Goal: Obtain resource: Obtain resource

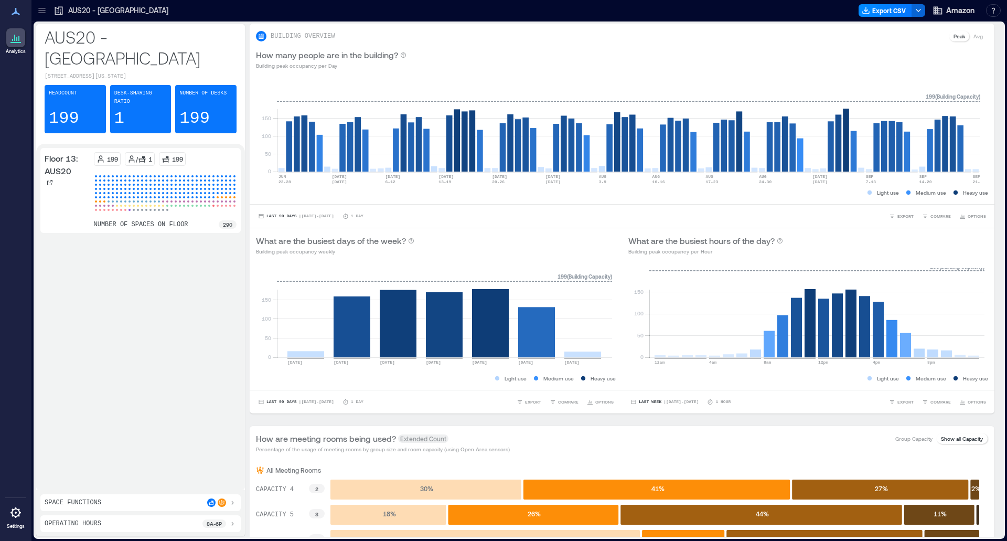
click at [47, 13] on div at bounding box center [42, 10] width 17 height 17
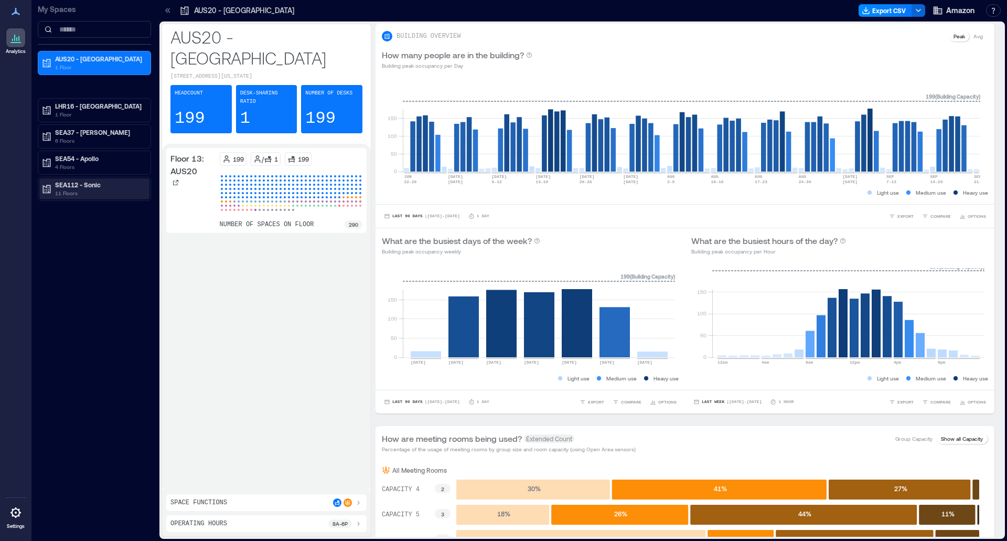
click at [104, 185] on p "SEA112 - Sonic" at bounding box center [99, 184] width 88 height 8
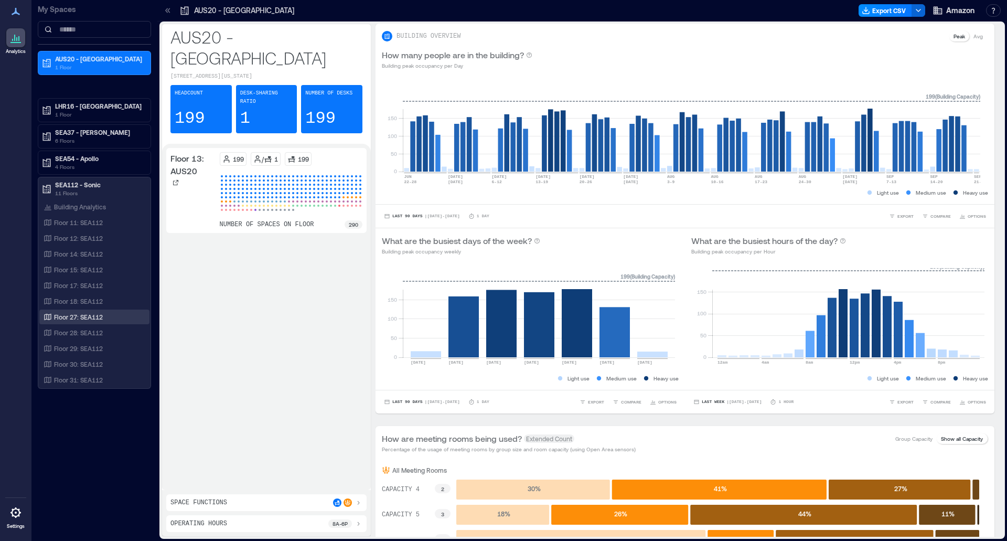
click at [101, 320] on p "Floor 27: SEA112" at bounding box center [78, 317] width 49 height 8
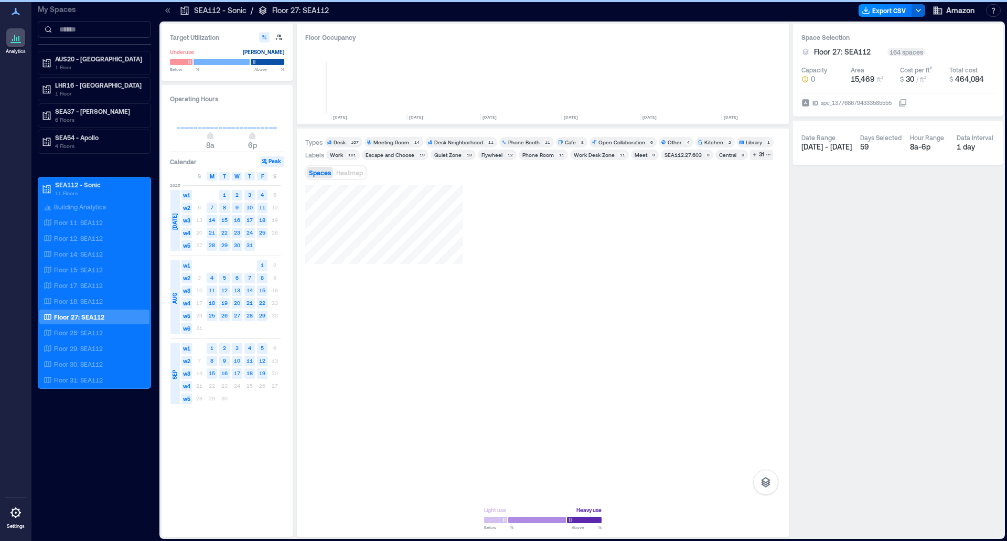
scroll to position [0, 240]
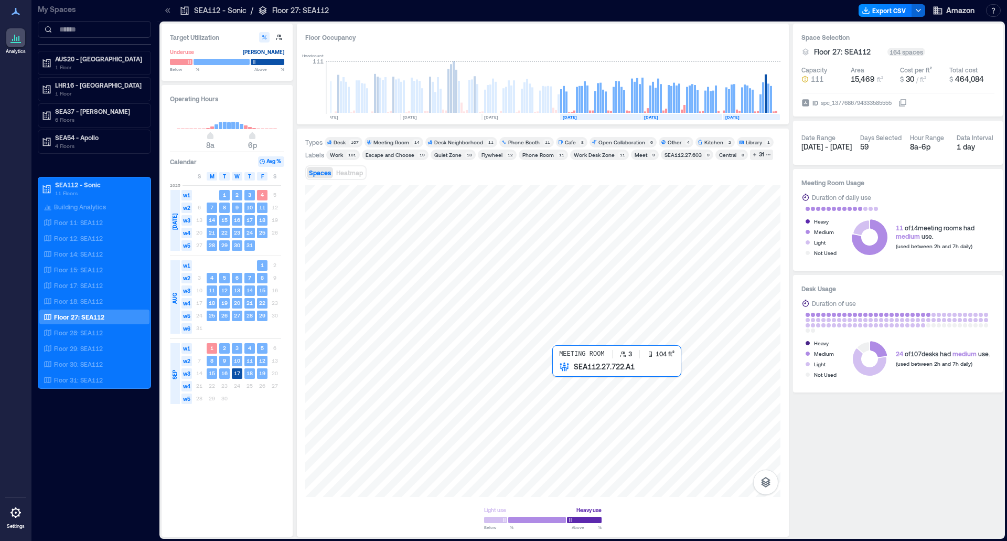
click at [595, 326] on div at bounding box center [542, 341] width 475 height 312
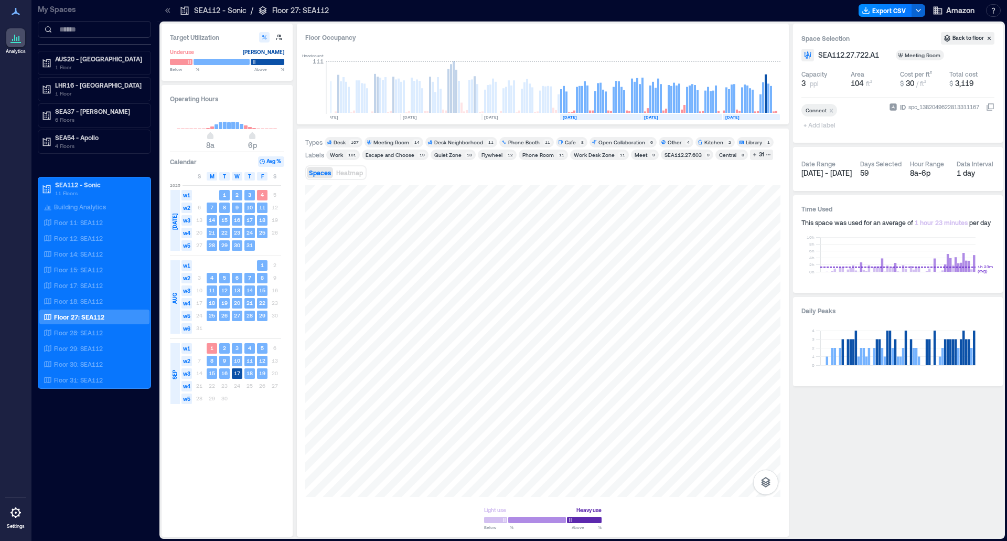
click at [579, 326] on div "Light use Heavy use Below ** % Above ** %" at bounding box center [542, 356] width 475 height 343
click at [588, 263] on div at bounding box center [542, 341] width 475 height 312
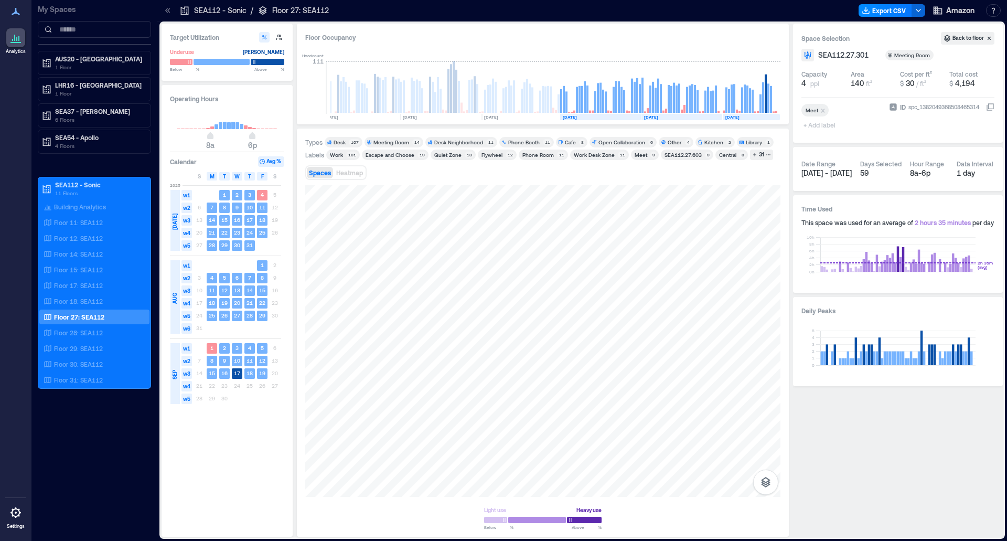
click at [659, 326] on div "Light use Heavy use Below ** % Above ** %" at bounding box center [542, 356] width 475 height 343
click at [583, 312] on div at bounding box center [542, 341] width 475 height 312
click at [667, 141] on div "Types Desk 107 Meeting Room 14 Desk Neighborhood 11 Phone Booth 11 Cafe 8 Open …" at bounding box center [542, 332] width 475 height 391
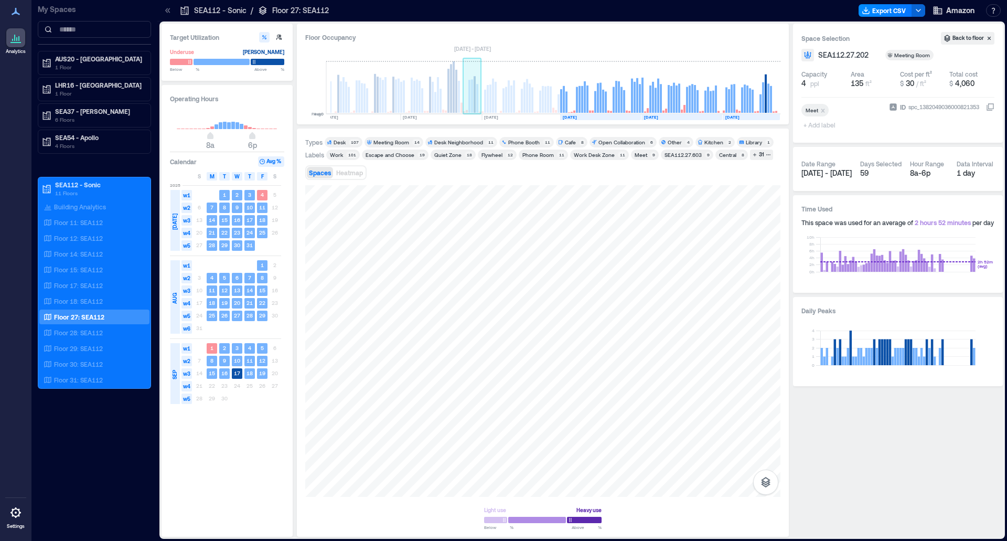
click at [472, 102] on div "Floor Occupancy Peak 0 Avg 0 JAN, 2025 FEB, 2025 MAR, 2025 APR, 2025 MAY, 2025 …" at bounding box center [543, 280] width 492 height 513
click at [625, 316] on div at bounding box center [542, 341] width 475 height 312
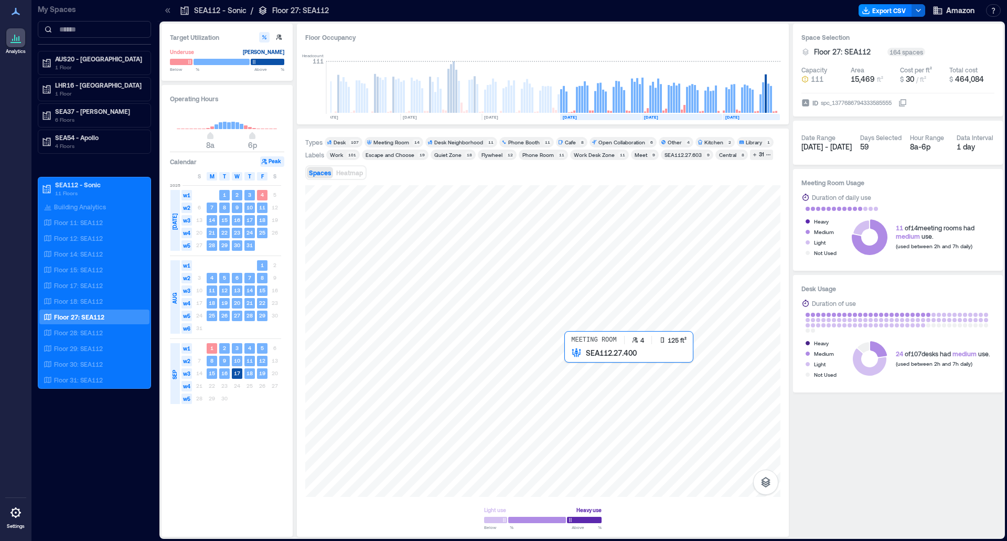
click at [589, 326] on div at bounding box center [542, 341] width 475 height 312
click at [601, 326] on div at bounding box center [542, 341] width 475 height 312
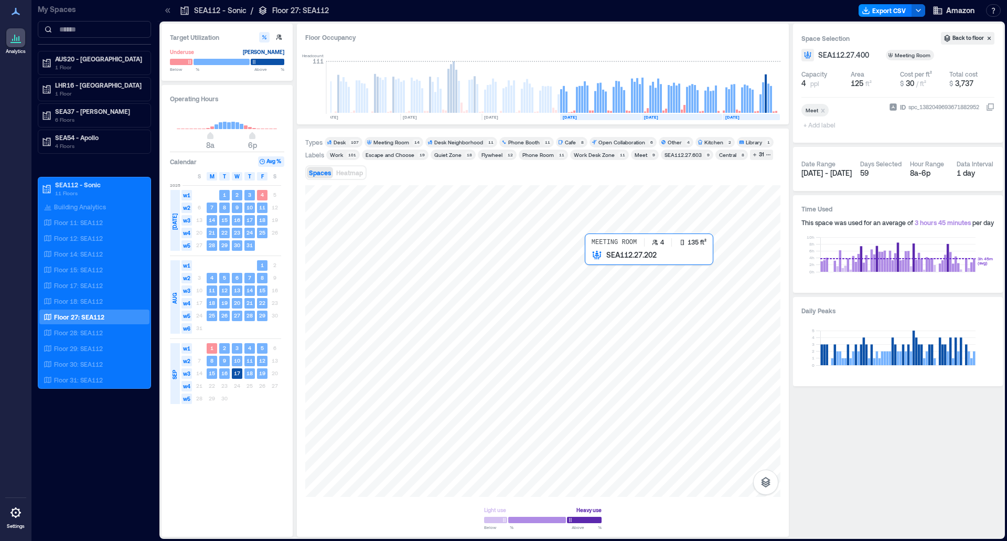
click at [601, 295] on div at bounding box center [542, 341] width 475 height 312
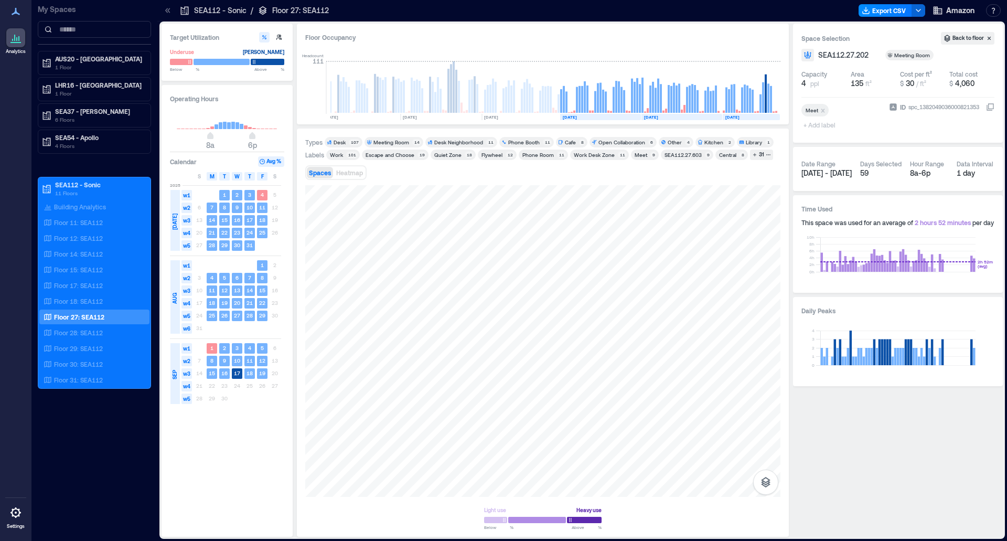
click at [480, 144] on div "Types Desk 107 Meeting Room 14 Desk Neighborhood 11 Phone Booth 11 Cafe 8 Open …" at bounding box center [542, 332] width 475 height 391
click at [562, 326] on div at bounding box center [542, 341] width 475 height 312
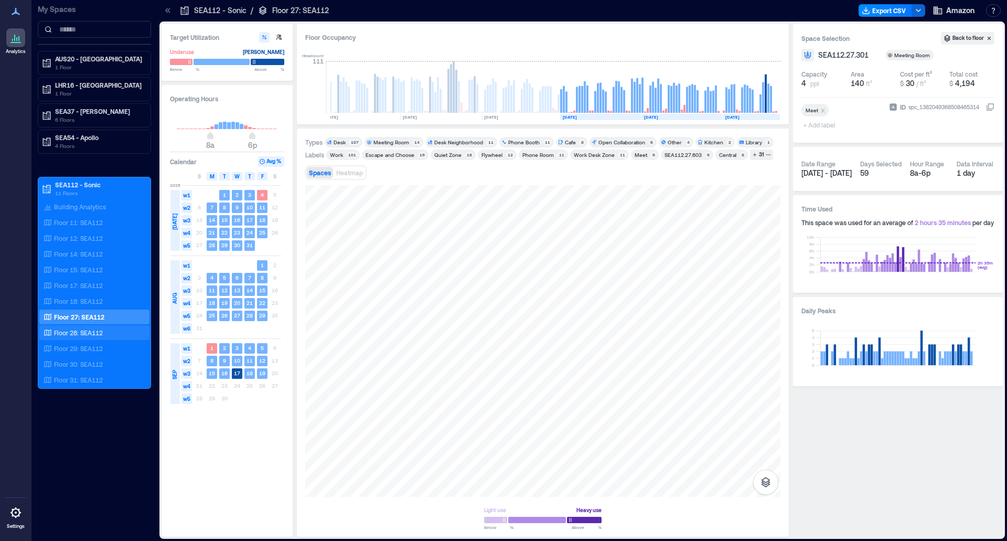
click at [103, 326] on p "Floor 28: SEA112" at bounding box center [78, 332] width 49 height 8
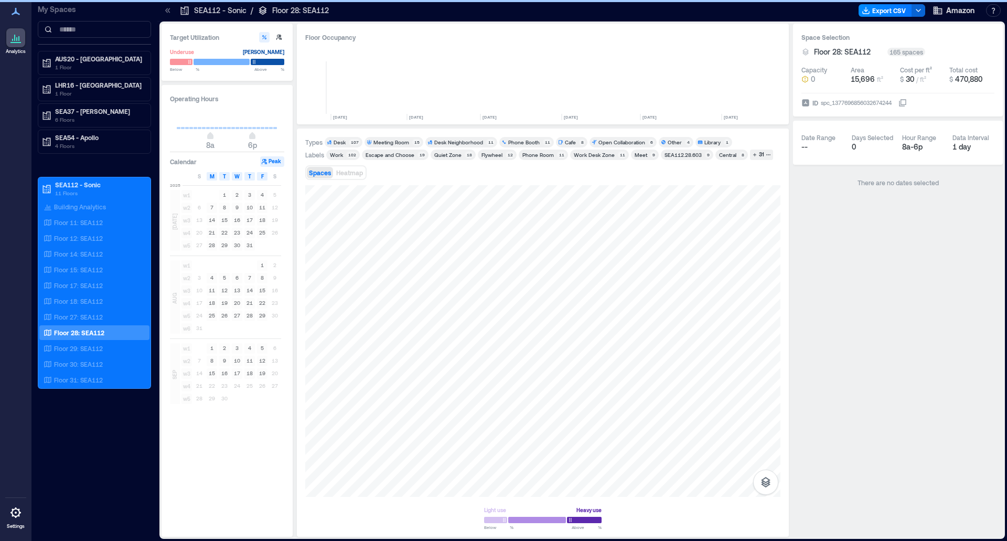
scroll to position [0, 240]
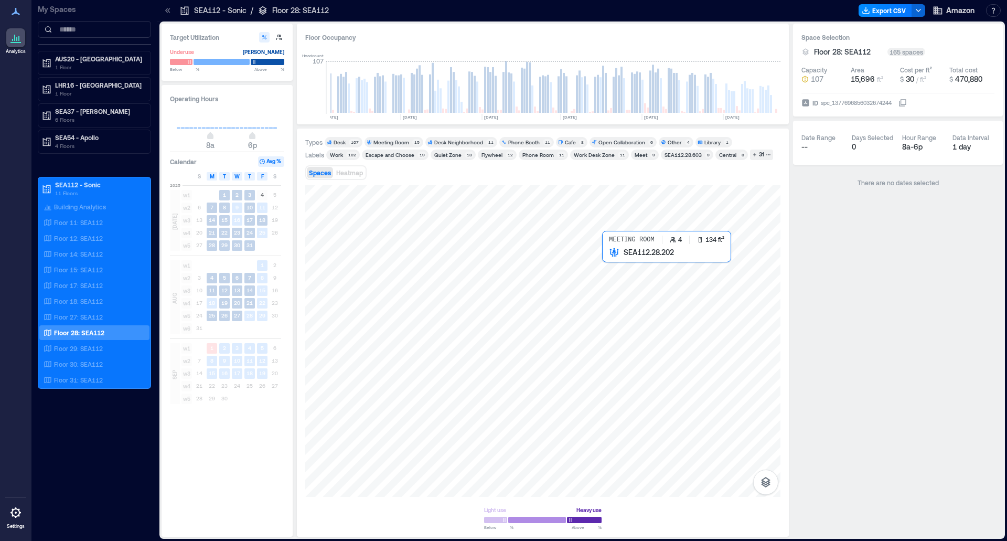
click at [624, 285] on div at bounding box center [542, 341] width 475 height 312
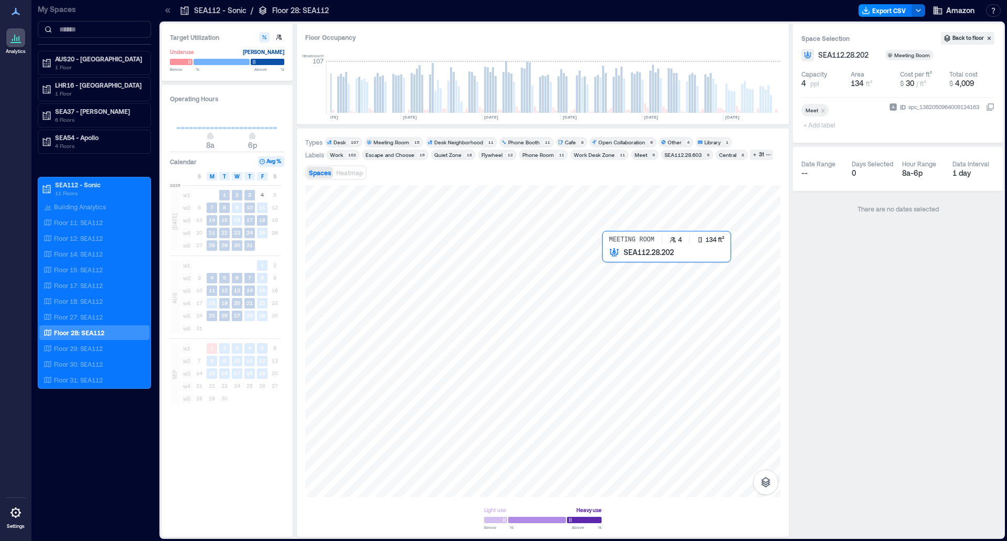
click at [622, 274] on div at bounding box center [542, 341] width 475 height 312
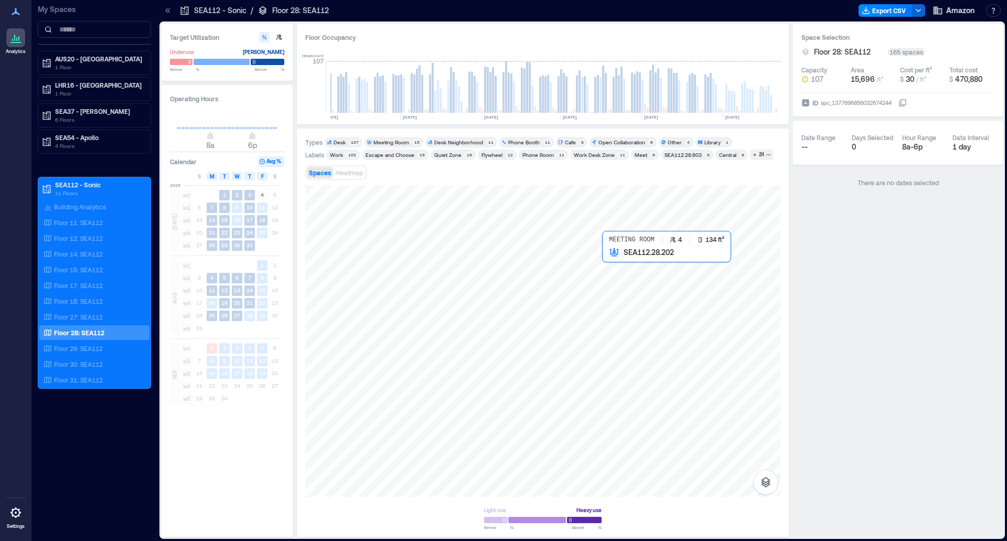
click at [620, 275] on div at bounding box center [542, 341] width 475 height 312
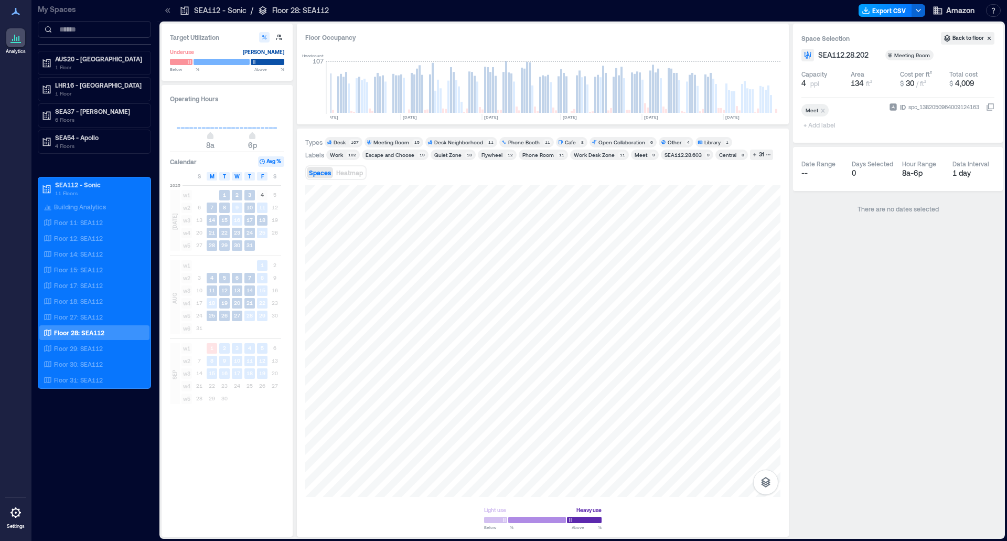
click at [667, 14] on button "Export CSV" at bounding box center [886, 10] width 54 height 13
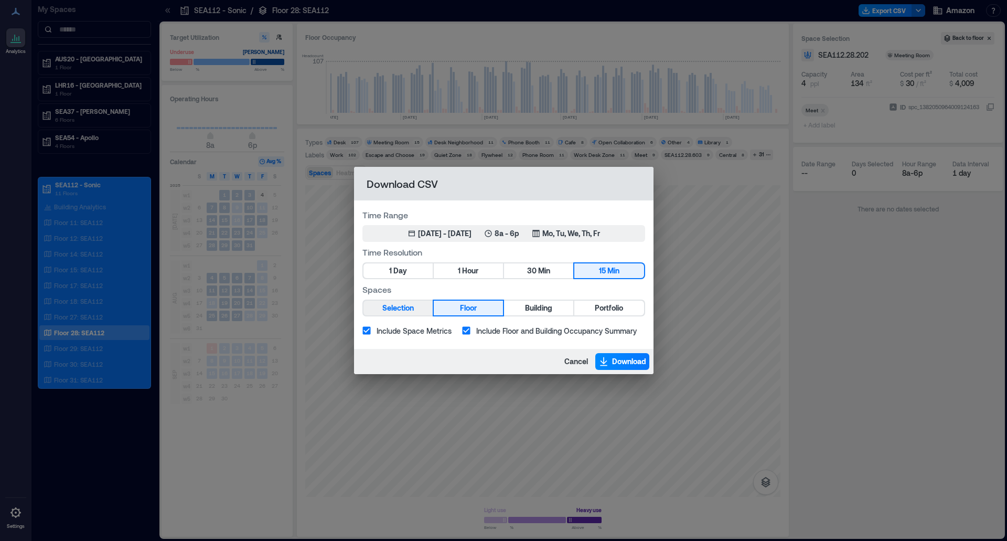
click at [395, 306] on span "Selection" at bounding box center [397, 308] width 31 height 13
click at [637, 326] on span "Download" at bounding box center [629, 361] width 34 height 10
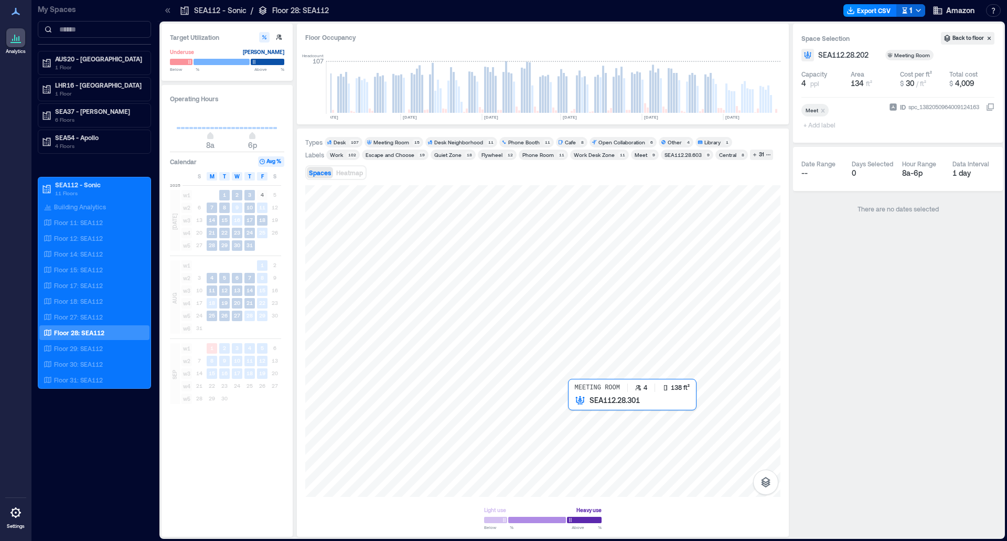
click at [586, 326] on div at bounding box center [542, 341] width 475 height 312
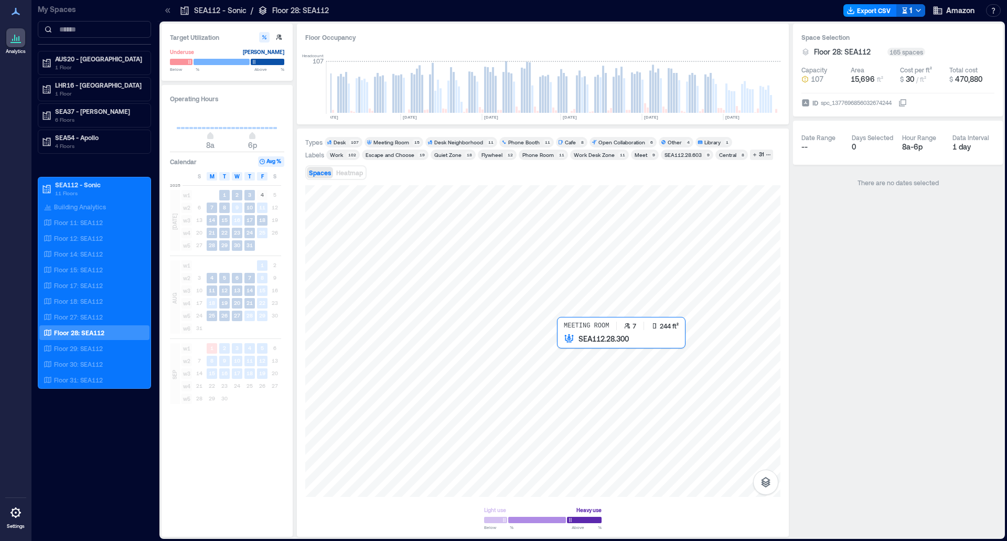
click at [588, 326] on div at bounding box center [542, 341] width 475 height 312
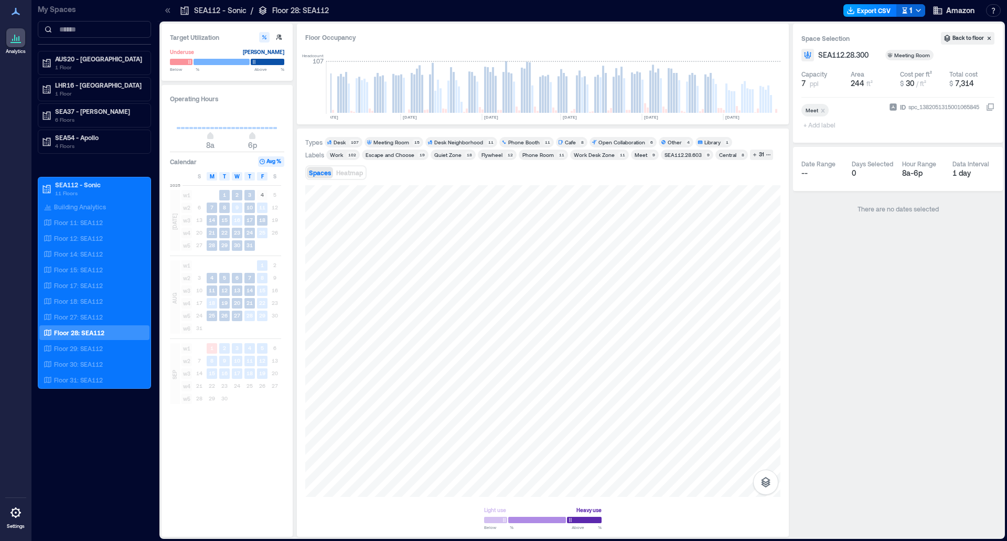
click at [667, 12] on button "Export CSV" at bounding box center [871, 10] width 54 height 13
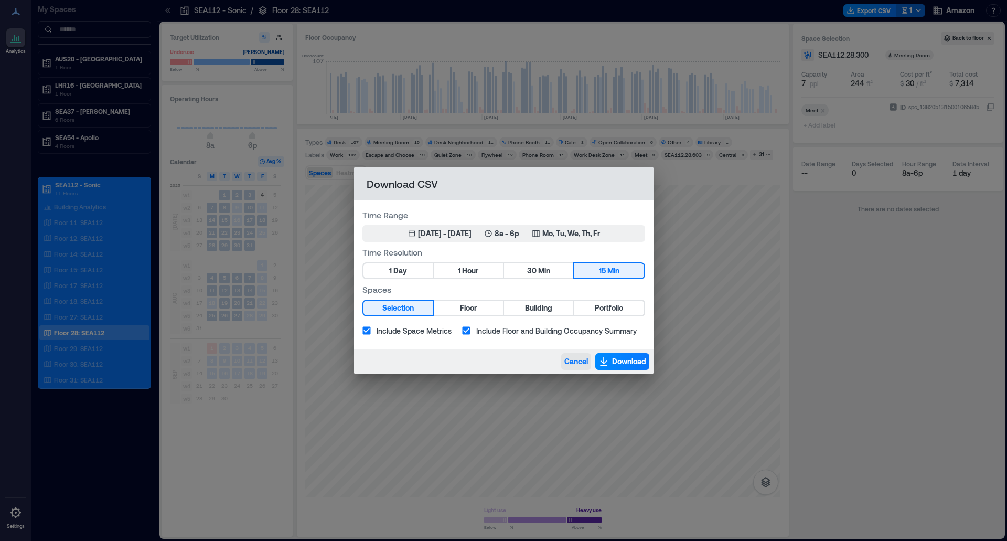
click at [574, 326] on span "Cancel" at bounding box center [577, 361] width 24 height 10
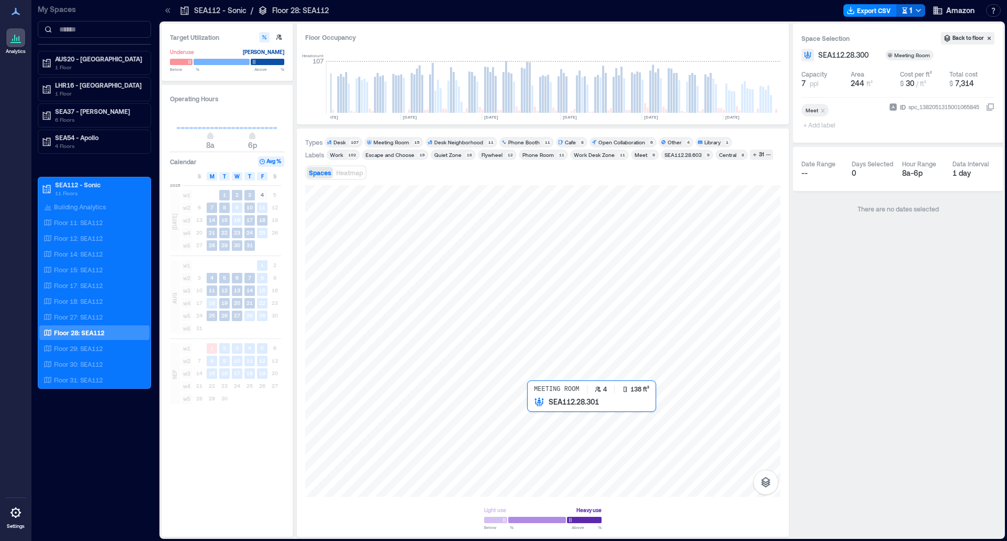
click at [567, 326] on div at bounding box center [542, 341] width 475 height 312
click at [667, 12] on button "Export CSV" at bounding box center [886, 10] width 54 height 13
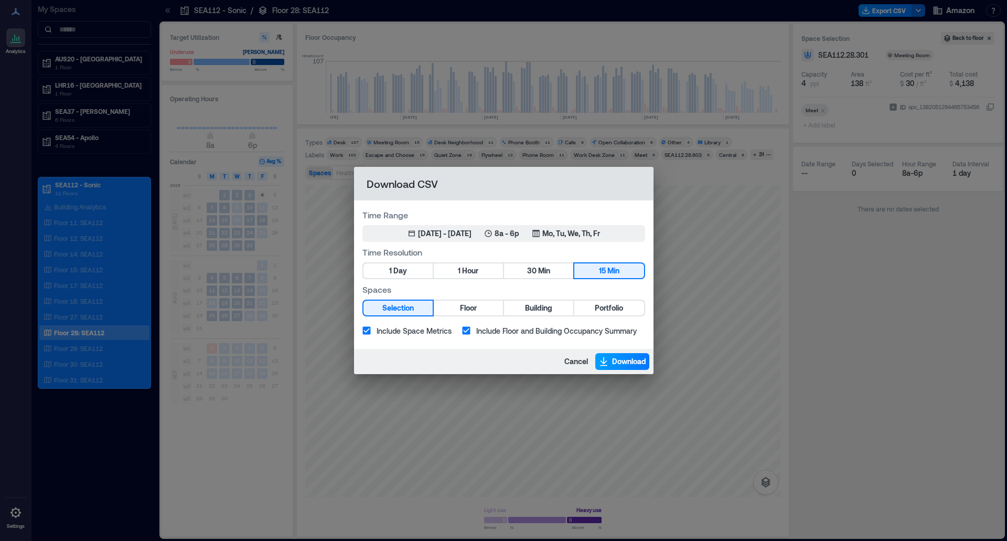
click at [627, 326] on span "Download" at bounding box center [629, 361] width 34 height 10
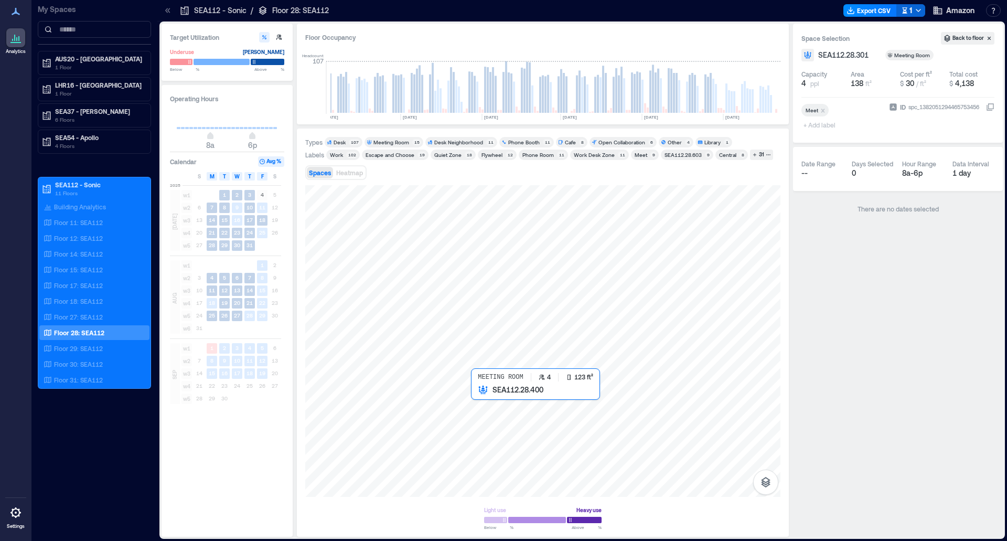
click at [490, 326] on div at bounding box center [542, 341] width 475 height 312
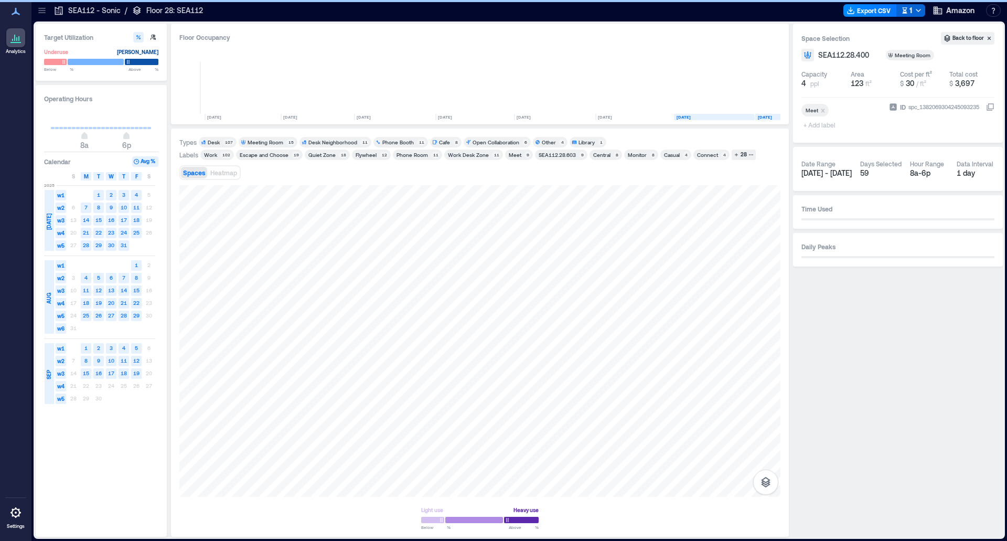
scroll to position [0, 114]
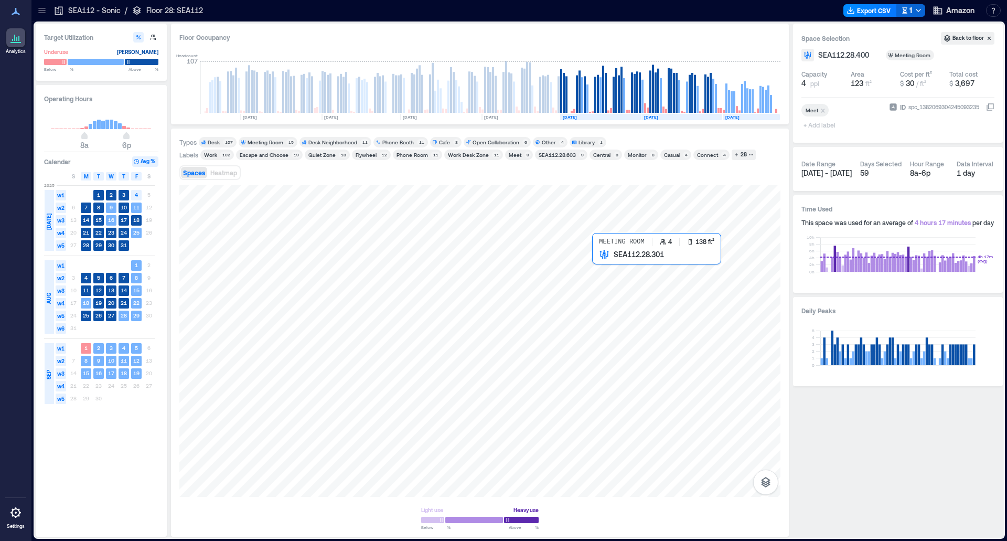
click at [620, 272] on div at bounding box center [479, 341] width 601 height 312
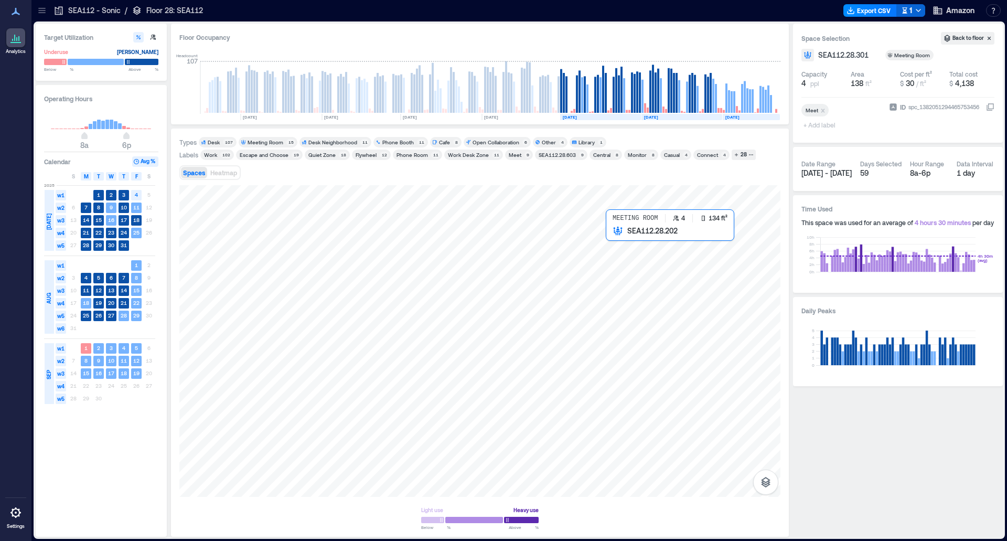
click at [626, 249] on div at bounding box center [479, 341] width 601 height 312
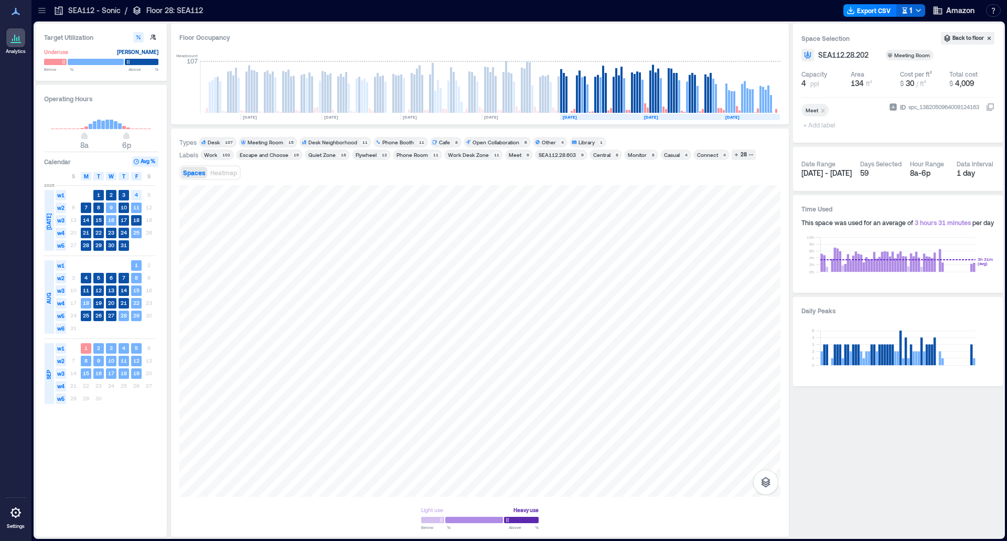
click at [46, 10] on icon at bounding box center [42, 10] width 10 height 10
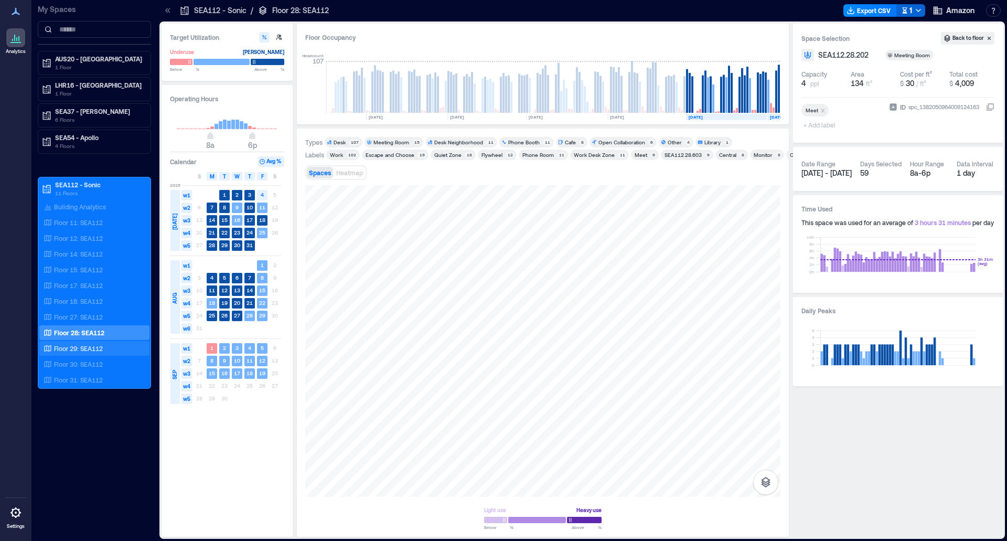
click at [116, 346] on div "Floor 29: SEA112" at bounding box center [92, 348] width 102 height 10
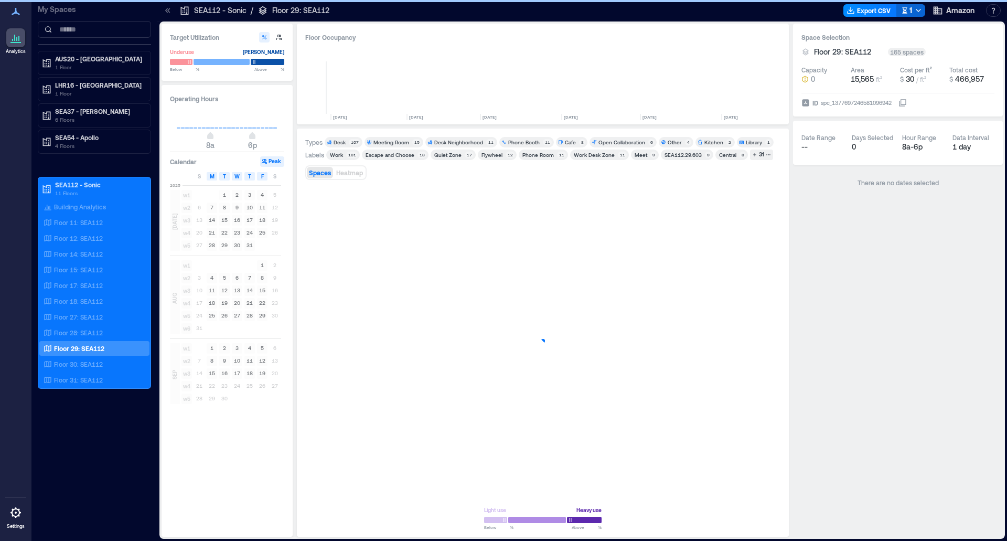
scroll to position [0, 240]
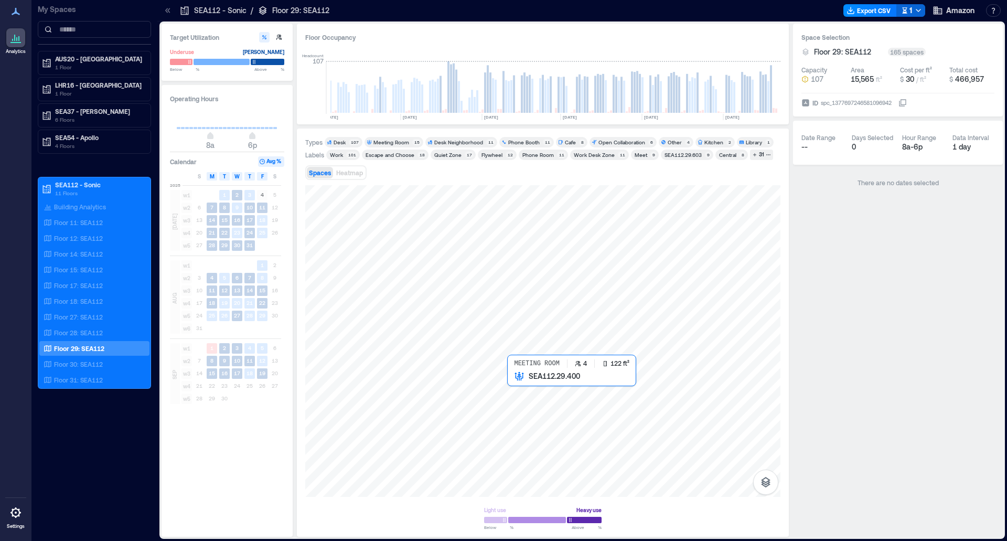
click at [528, 400] on div at bounding box center [542, 341] width 475 height 312
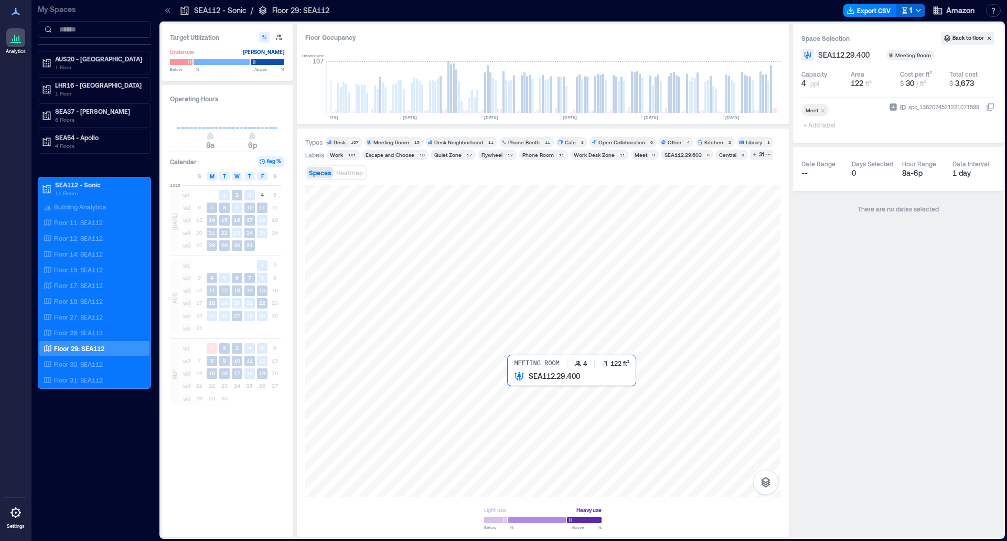
click at [528, 399] on div at bounding box center [542, 341] width 475 height 312
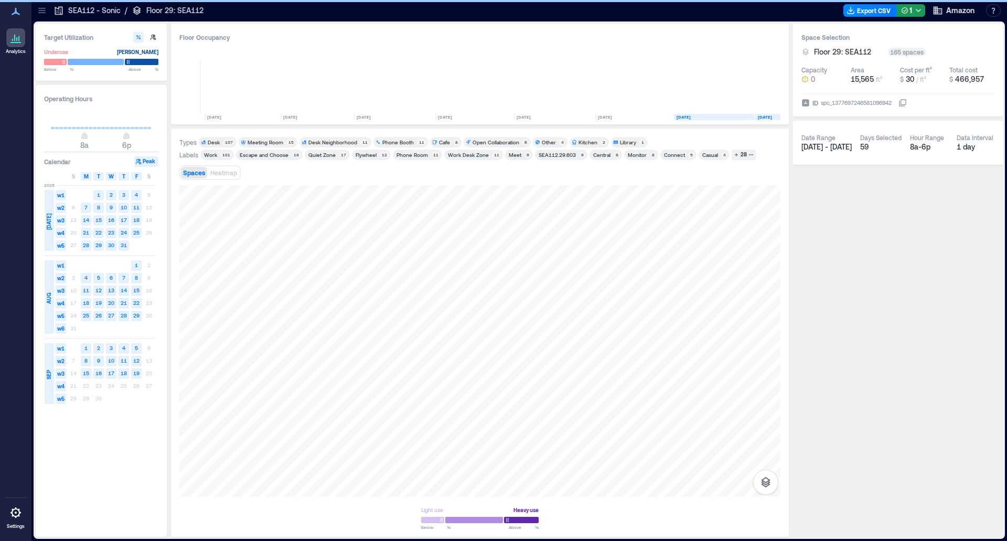
scroll to position [0, 114]
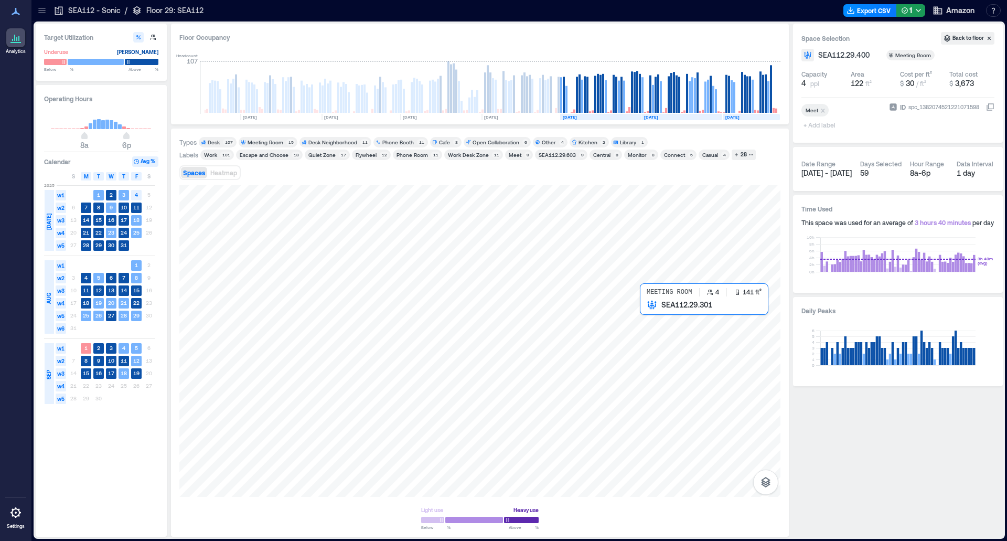
click at [667, 332] on div at bounding box center [479, 341] width 601 height 312
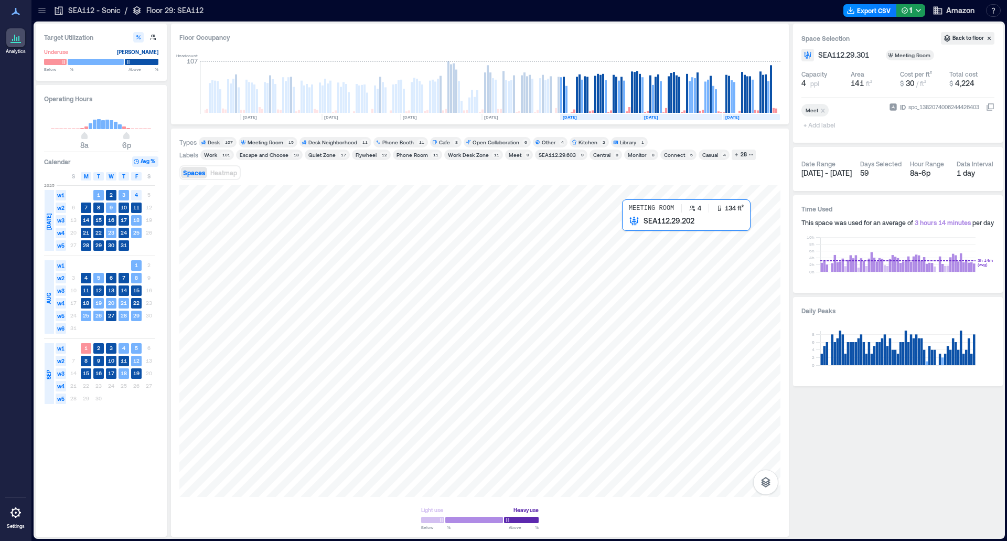
click at [646, 240] on div at bounding box center [479, 341] width 601 height 312
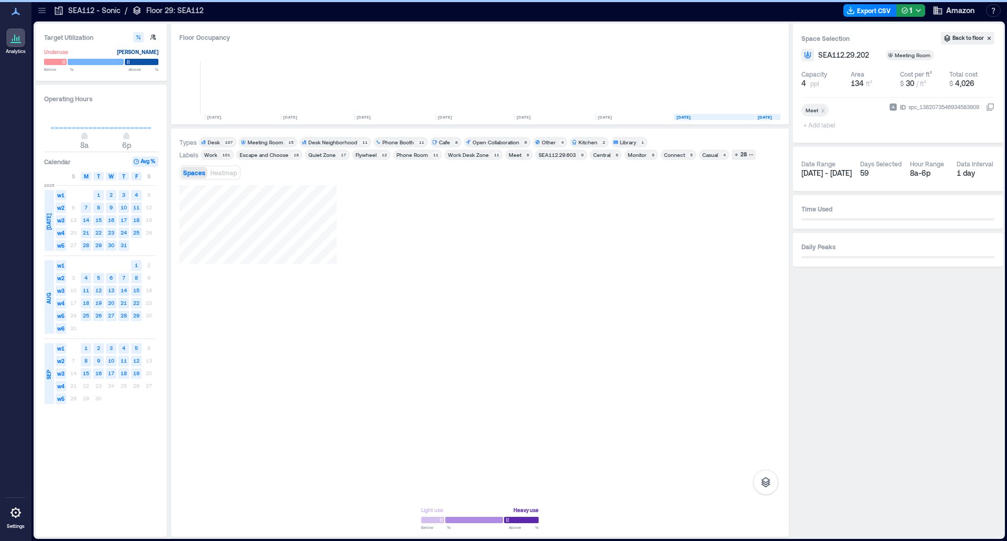
scroll to position [0, 114]
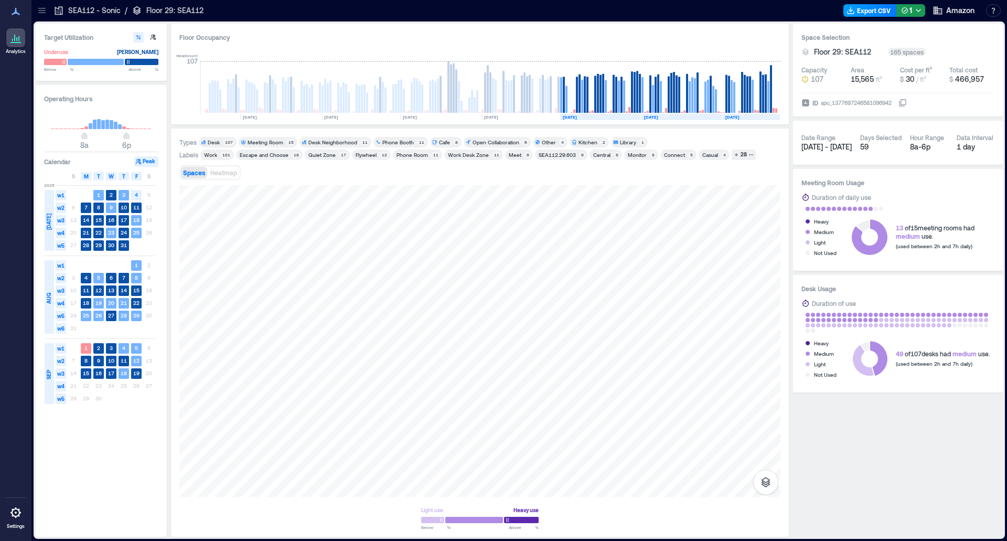
click at [876, 11] on button "Export CSV" at bounding box center [871, 10] width 54 height 13
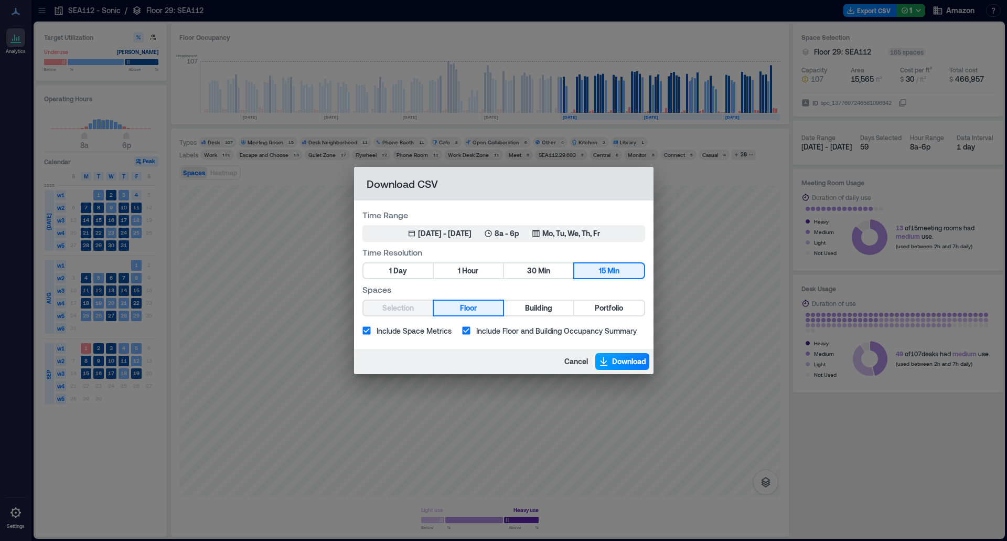
click at [625, 358] on span "Download" at bounding box center [629, 361] width 34 height 10
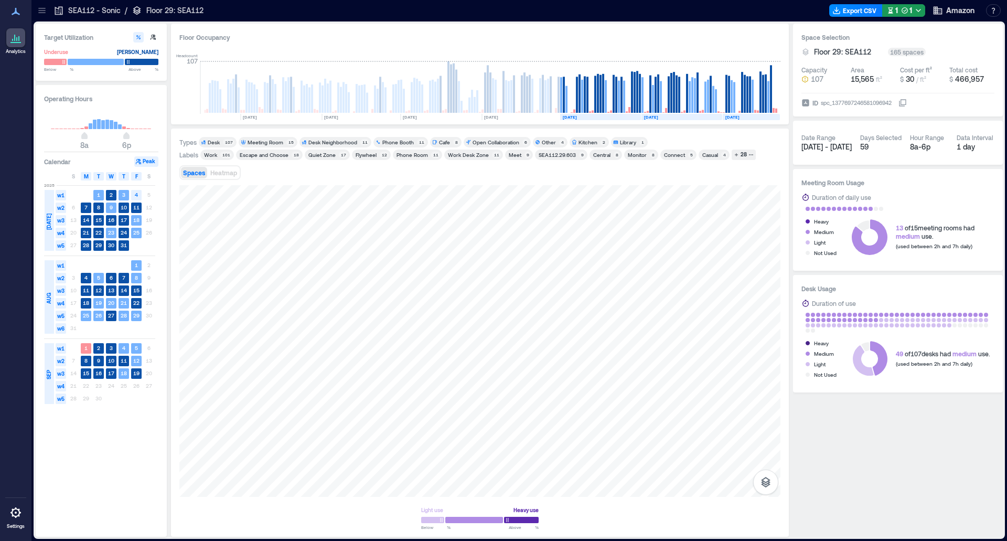
click at [187, 9] on p "Floor 29: SEA112" at bounding box center [174, 10] width 57 height 10
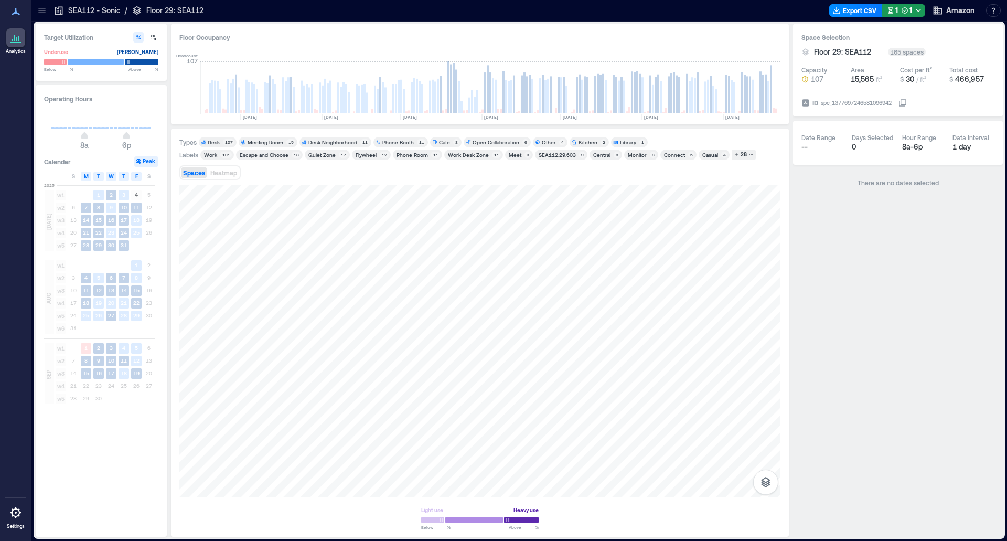
click at [156, 10] on p "Floor 29: SEA112" at bounding box center [174, 10] width 57 height 10
click at [114, 13] on p "SEA112 - Sonic" at bounding box center [94, 10] width 52 height 10
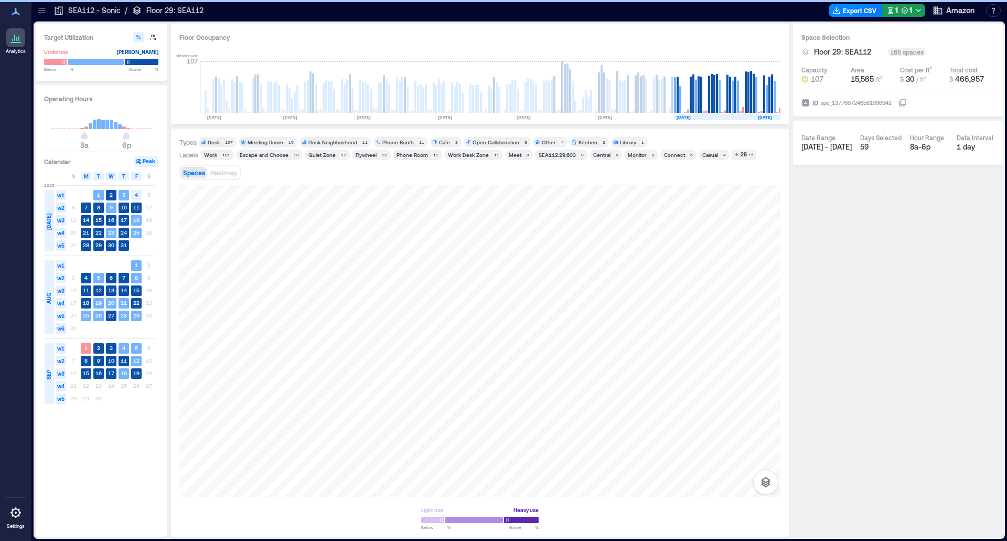
scroll to position [0, 114]
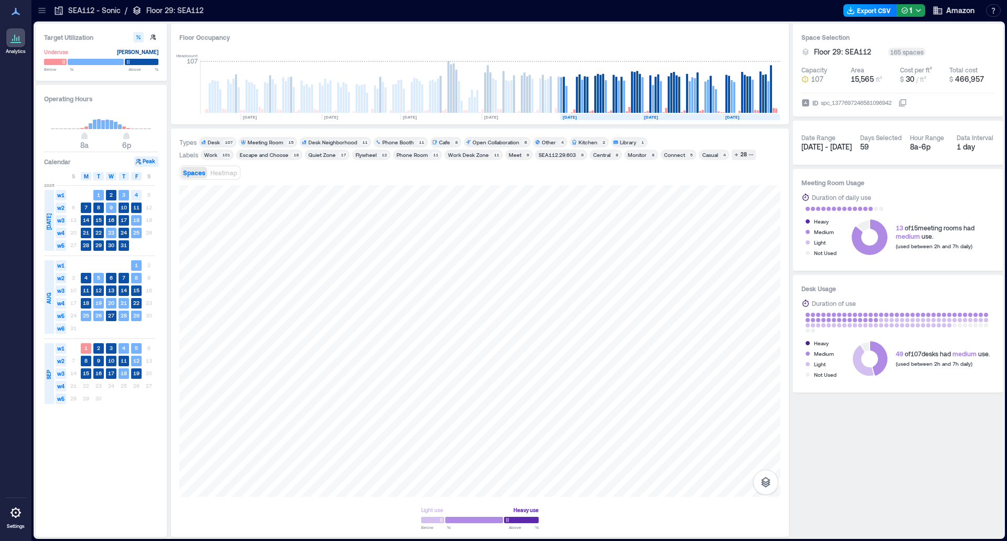
click at [880, 12] on button "Export CSV" at bounding box center [871, 10] width 54 height 13
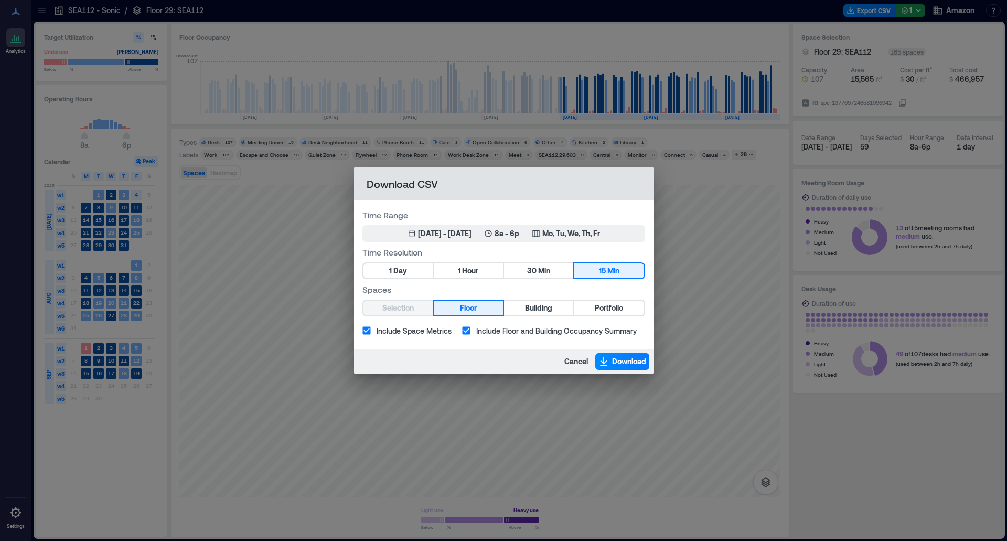
click at [573, 370] on div "Cancel Download" at bounding box center [504, 361] width 300 height 25
click at [571, 364] on span "Cancel" at bounding box center [577, 361] width 24 height 10
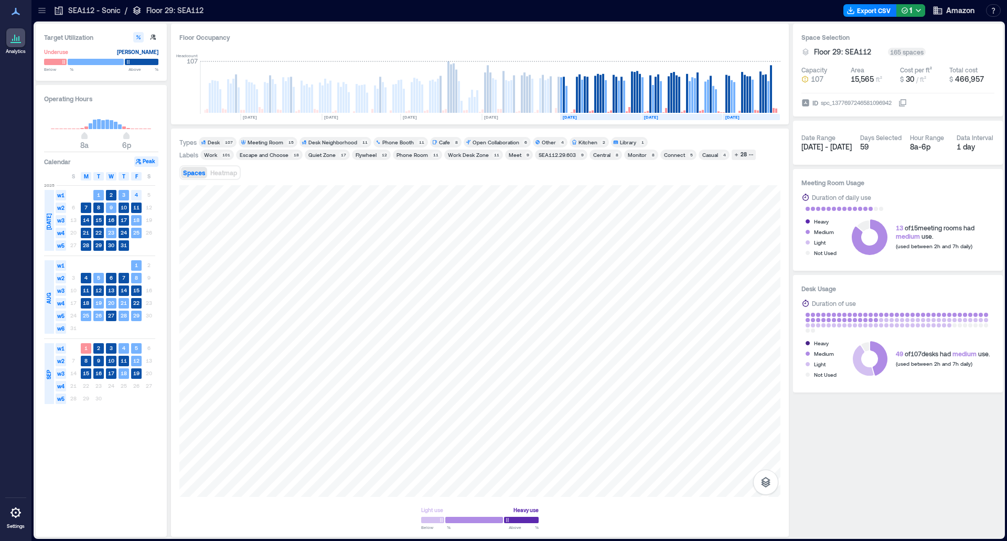
click at [340, 13] on div at bounding box center [525, 10] width 629 height 17
click at [182, 11] on p "Floor 29: SEA112" at bounding box center [174, 10] width 57 height 10
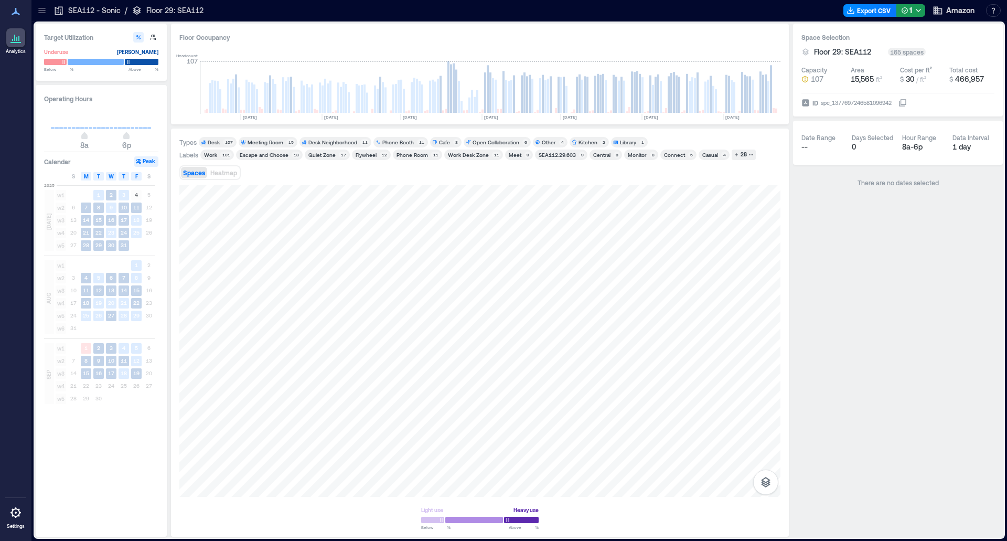
click at [100, 18] on div "SEA112 - Sonic / Floor 29: SEA112" at bounding box center [128, 10] width 156 height 17
click at [141, 13] on icon at bounding box center [137, 10] width 10 height 10
click at [519, 520] on div "Light use Heavy use Below ** % Above ** %" at bounding box center [479, 356] width 601 height 343
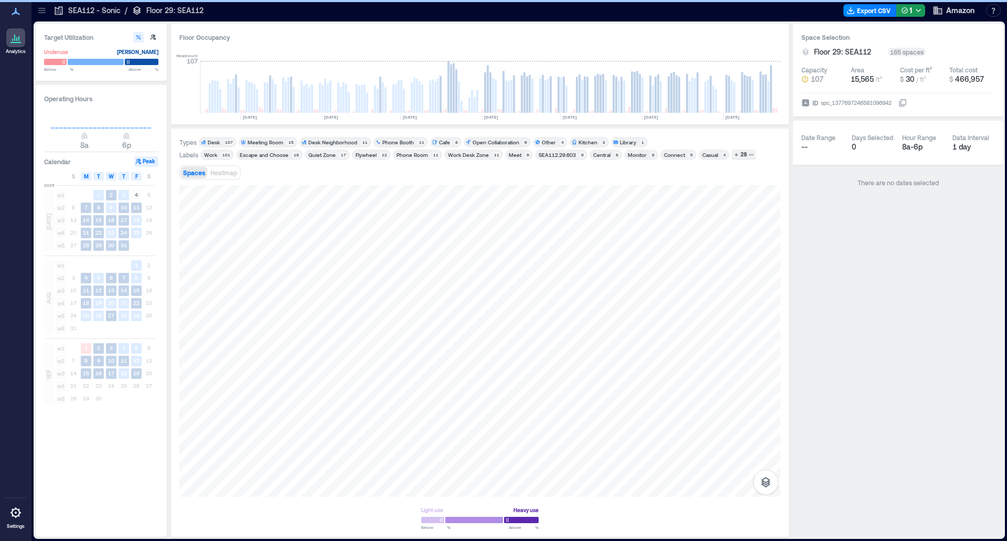
click at [105, 14] on p "SEA112 - Sonic" at bounding box center [94, 10] width 52 height 10
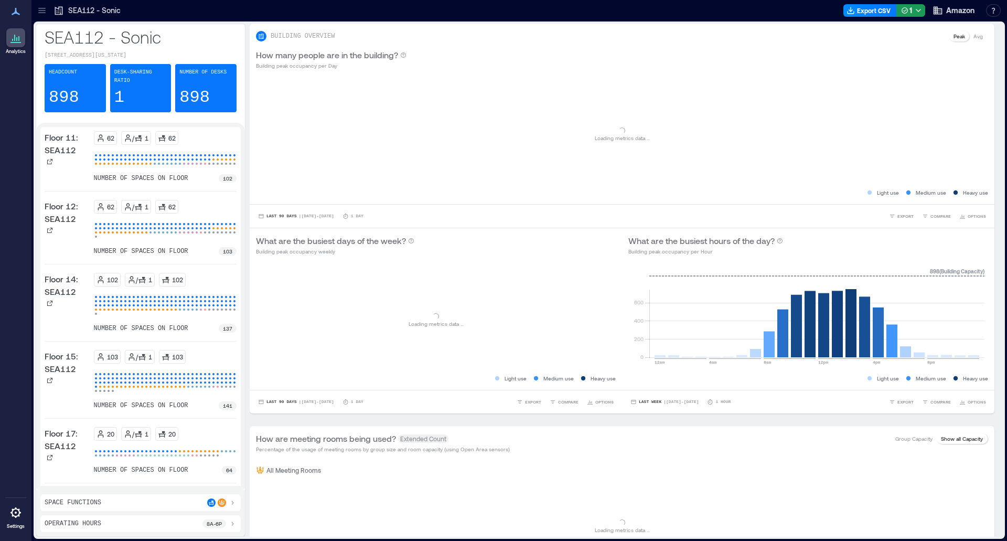
click at [69, 7] on p "SEA112 - Sonic" at bounding box center [94, 10] width 52 height 10
click at [40, 13] on icon at bounding box center [41, 12] width 7 height 1
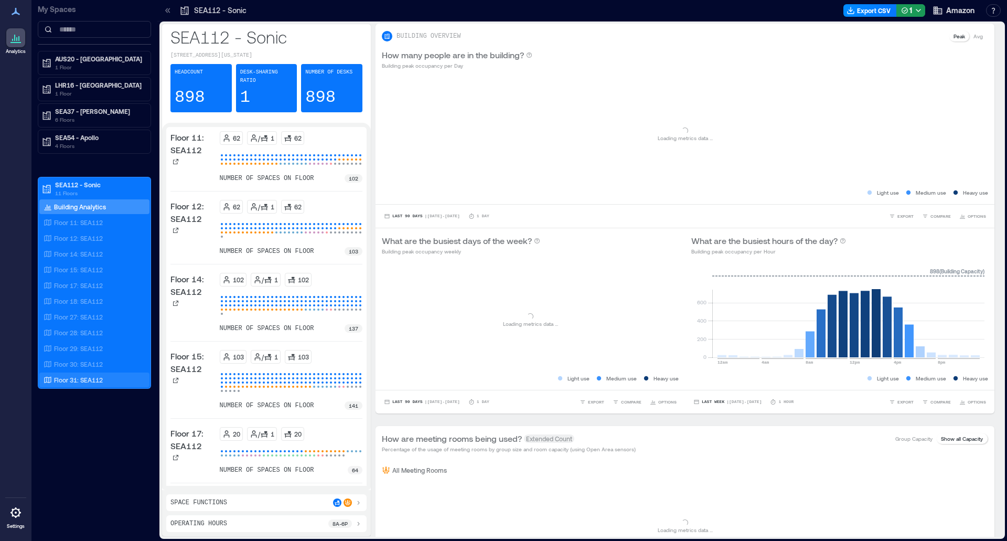
click at [84, 381] on p "Floor 31: SEA112" at bounding box center [78, 380] width 49 height 8
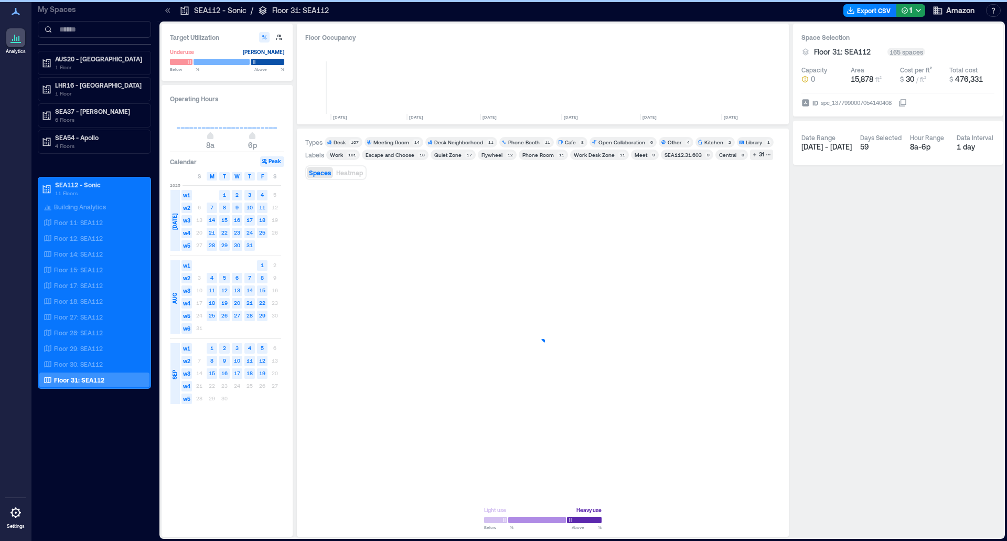
scroll to position [0, 240]
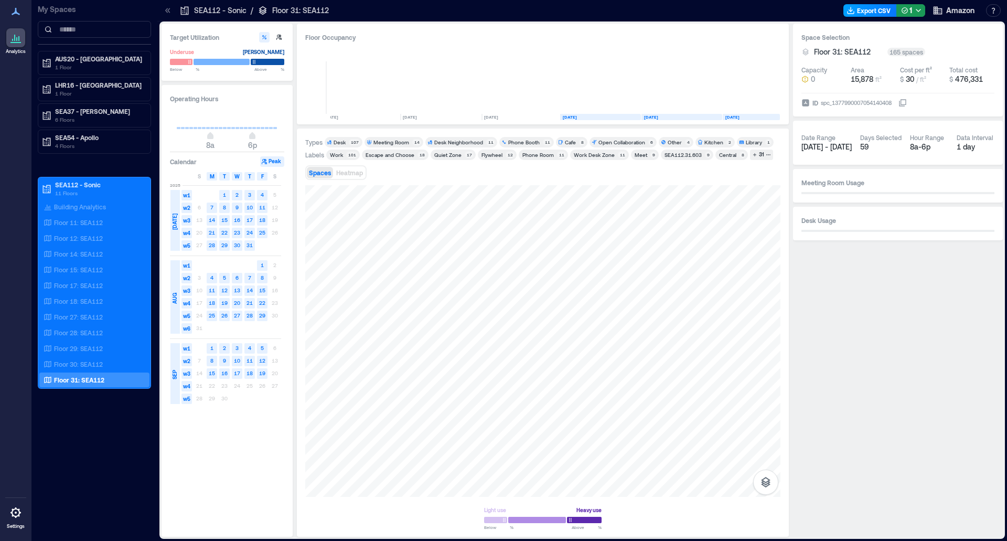
click at [885, 10] on button "Export CSV" at bounding box center [871, 10] width 54 height 13
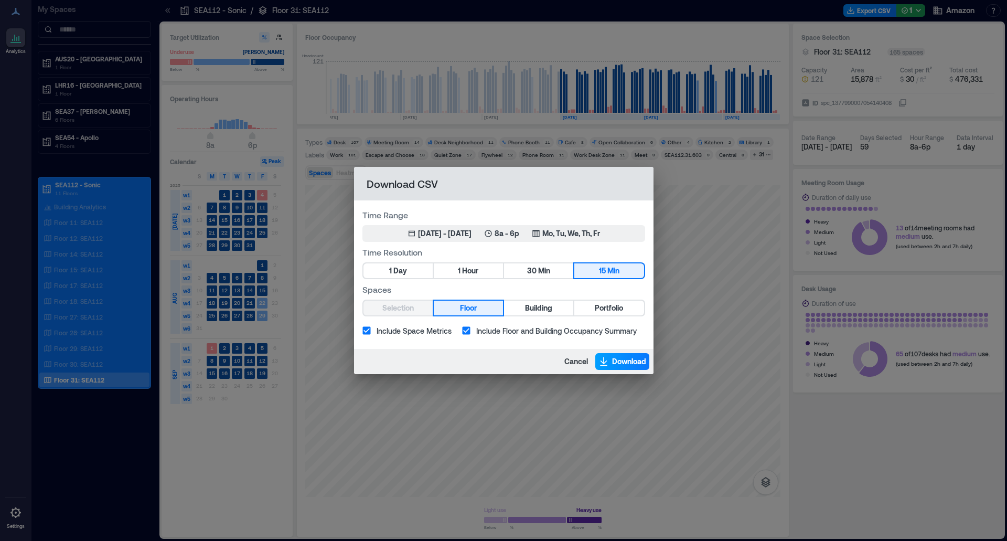
click at [626, 363] on span "Download" at bounding box center [629, 361] width 34 height 10
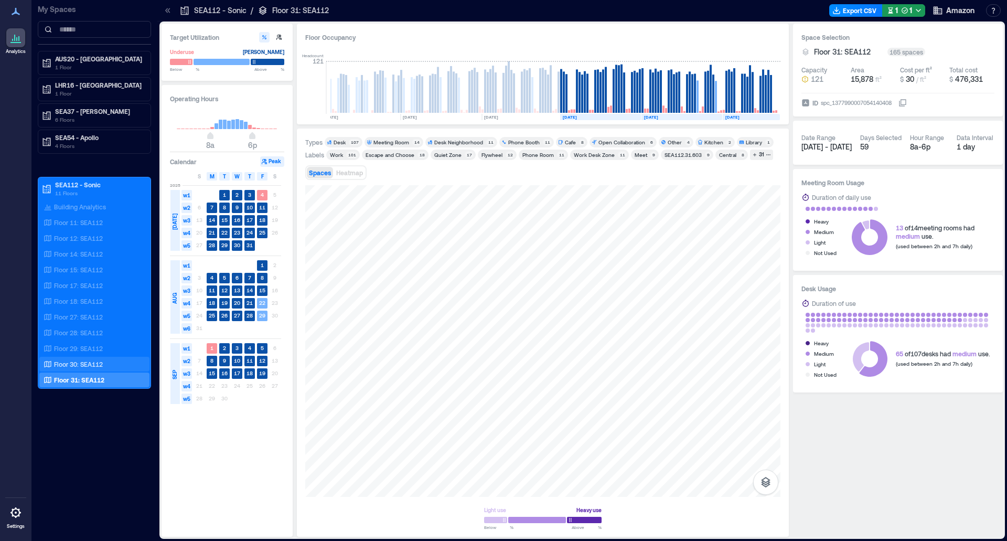
click at [91, 363] on p "Floor 30: SEA112" at bounding box center [78, 364] width 49 height 8
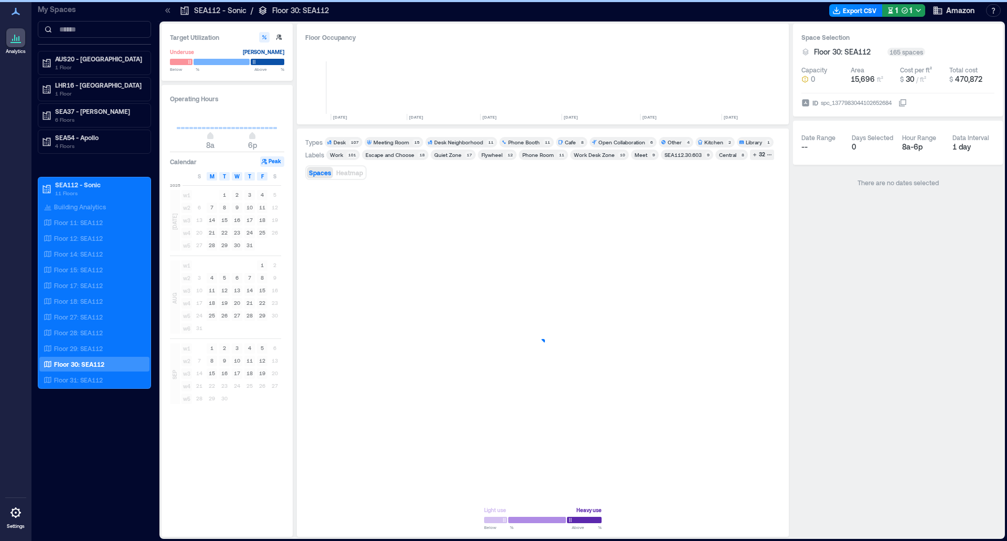
scroll to position [0, 240]
click at [858, 8] on button "Export CSV" at bounding box center [856, 10] width 54 height 13
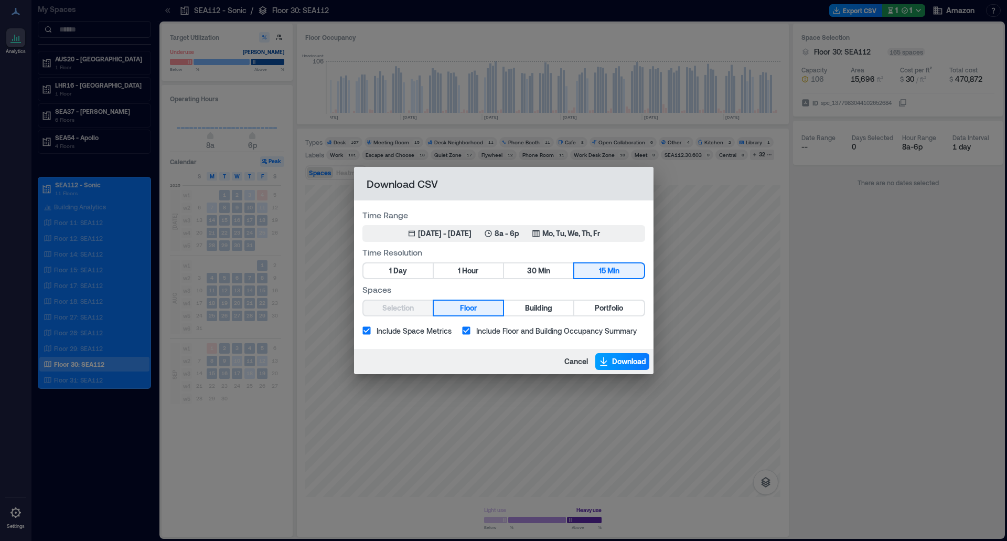
click at [624, 360] on span "Download" at bounding box center [629, 361] width 34 height 10
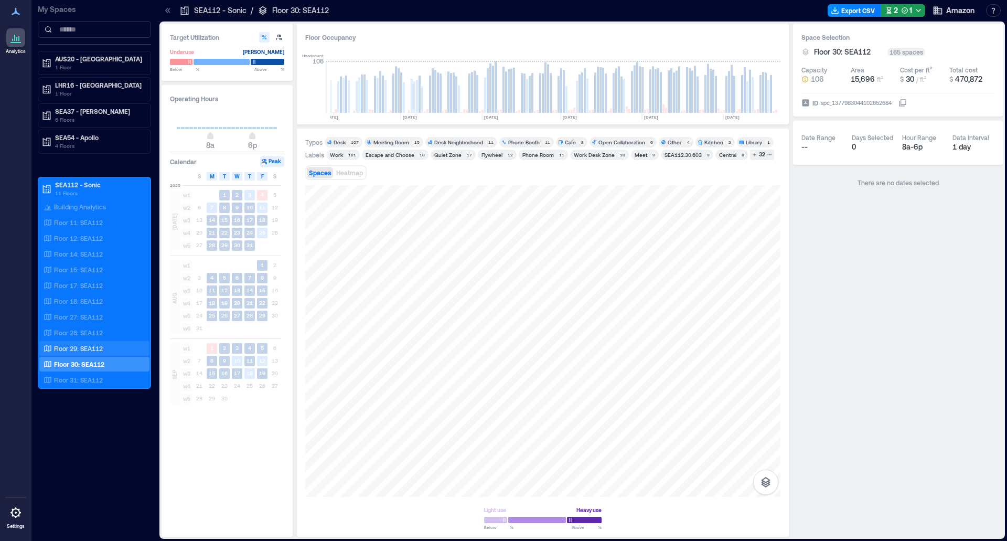
click at [97, 348] on p "Floor 29: SEA112" at bounding box center [78, 348] width 49 height 8
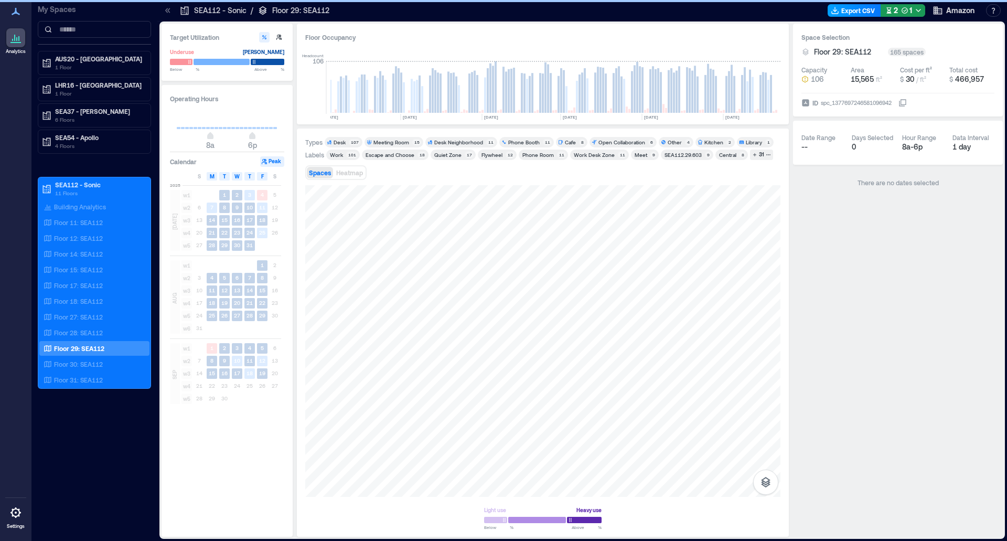
click at [865, 8] on button "Export CSV" at bounding box center [855, 10] width 54 height 13
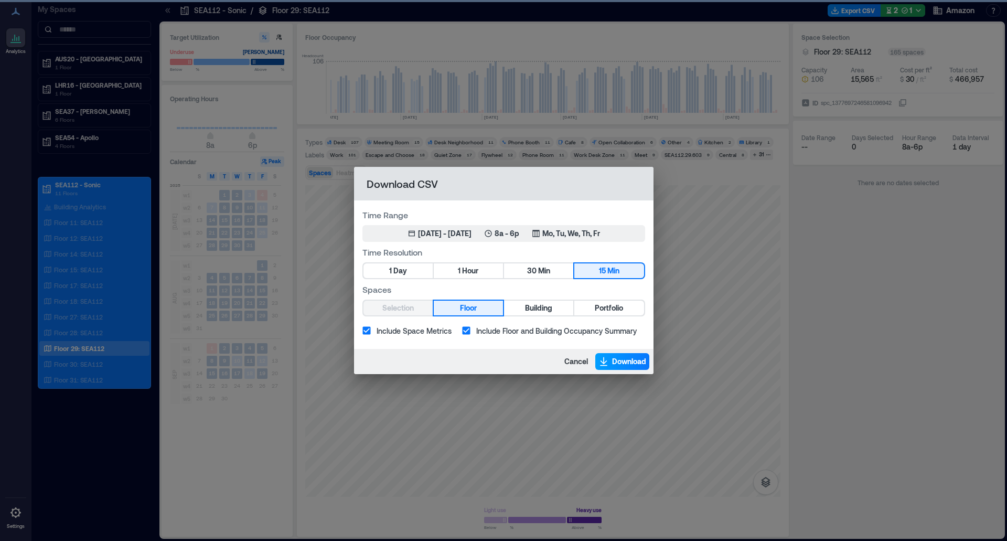
click at [612, 359] on span "Download" at bounding box center [629, 361] width 34 height 10
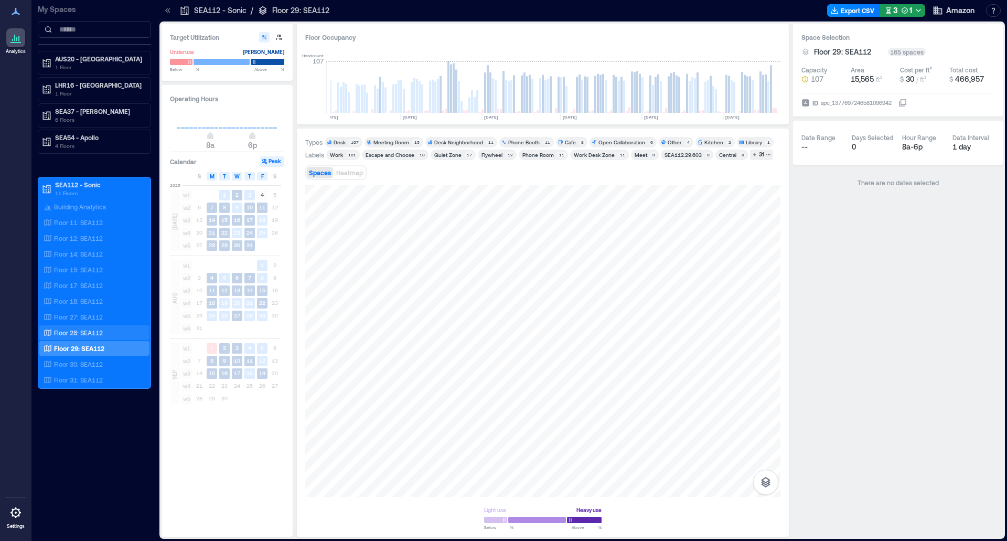
click at [128, 333] on div "Floor 28: SEA112" at bounding box center [92, 332] width 102 height 10
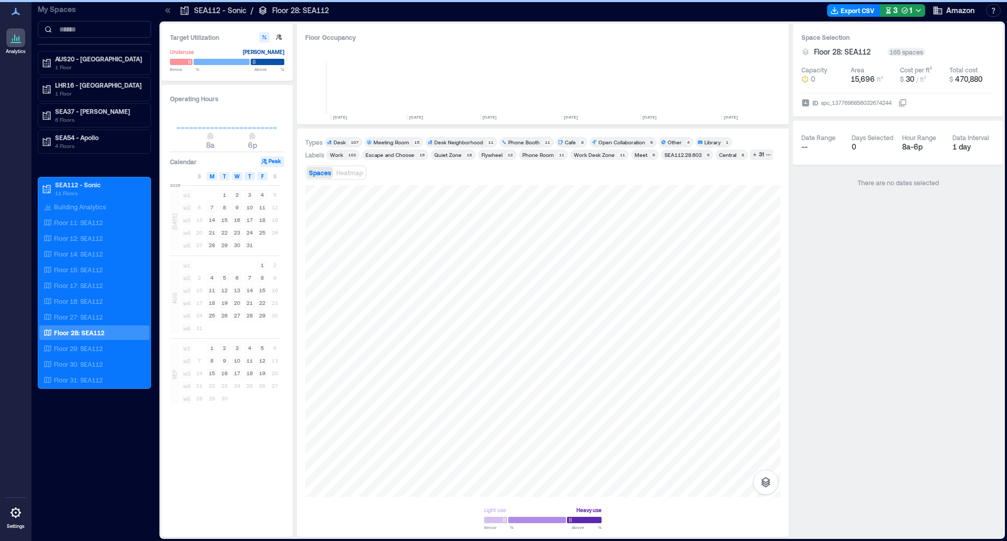
scroll to position [0, 240]
click at [855, 9] on button "Export CSV" at bounding box center [854, 10] width 54 height 13
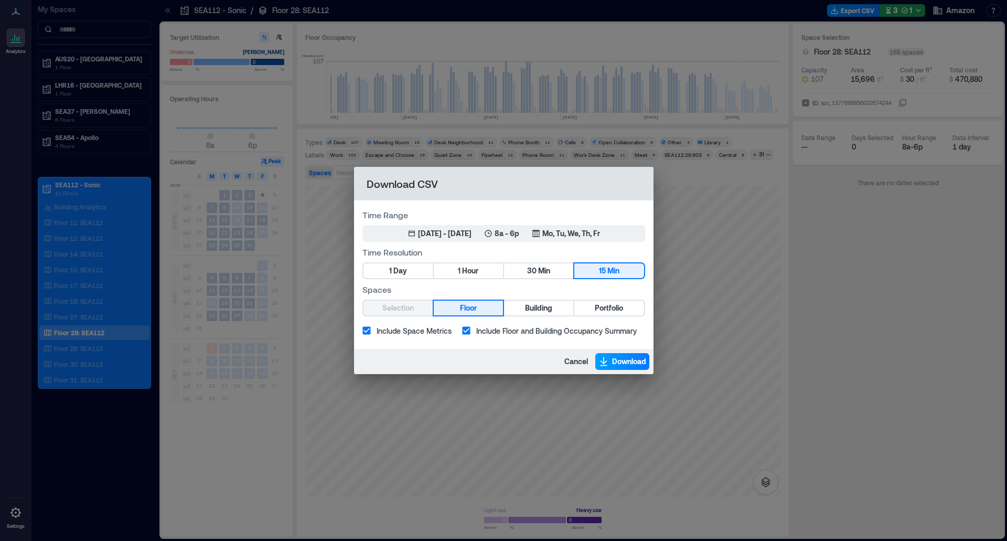
click at [618, 364] on span "Download" at bounding box center [629, 361] width 34 height 10
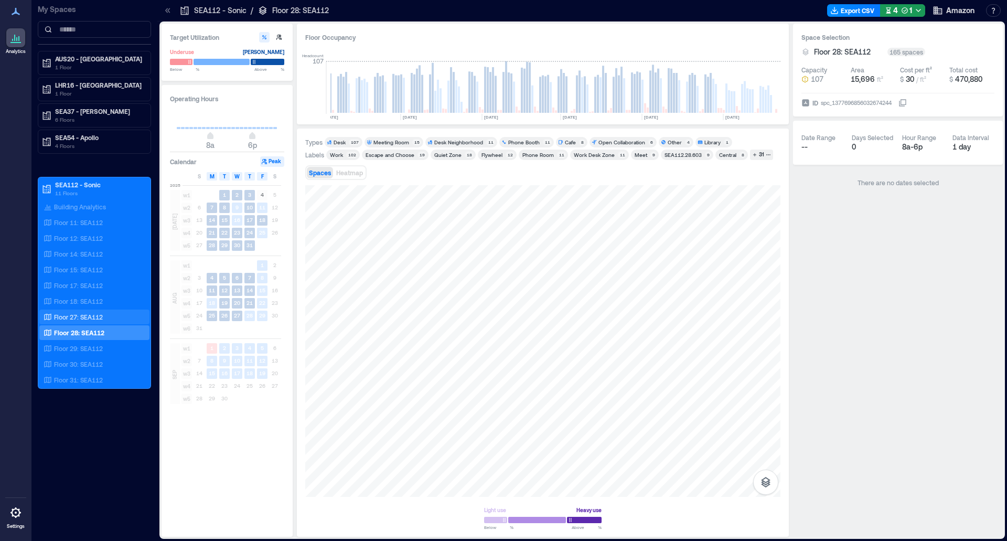
click at [97, 320] on p "Floor 27: SEA112" at bounding box center [78, 317] width 49 height 8
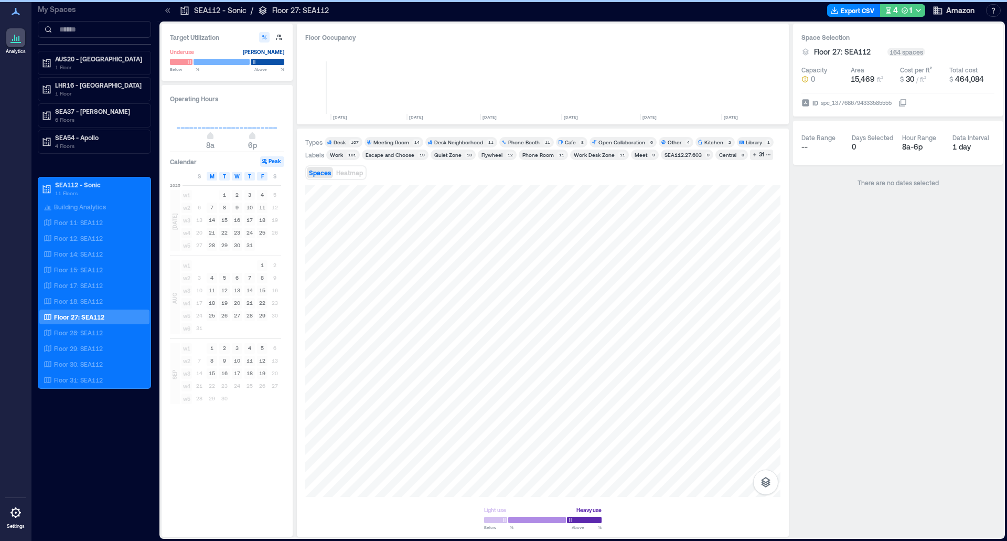
scroll to position [0, 240]
click at [852, 10] on button "Export CSV" at bounding box center [854, 10] width 54 height 13
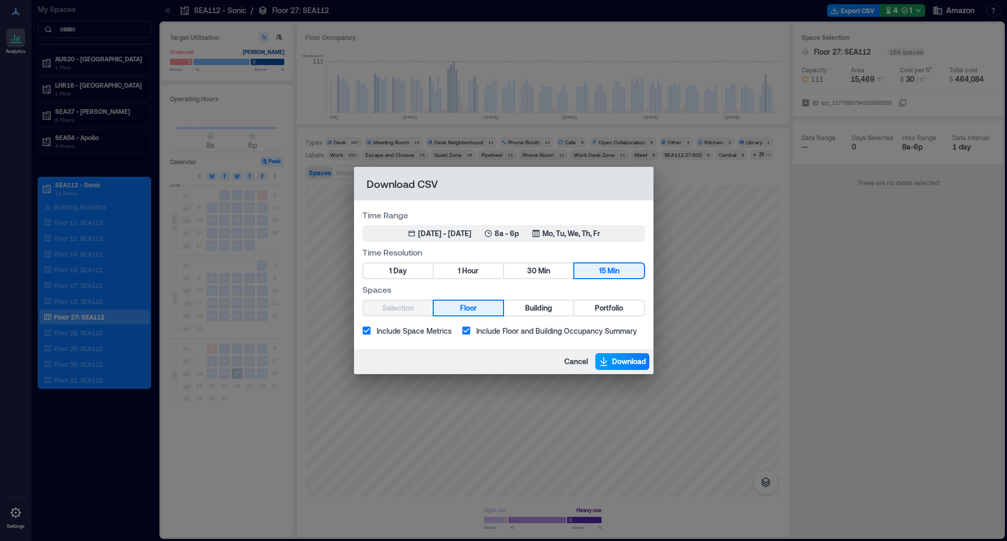
click at [619, 357] on span "Download" at bounding box center [629, 361] width 34 height 10
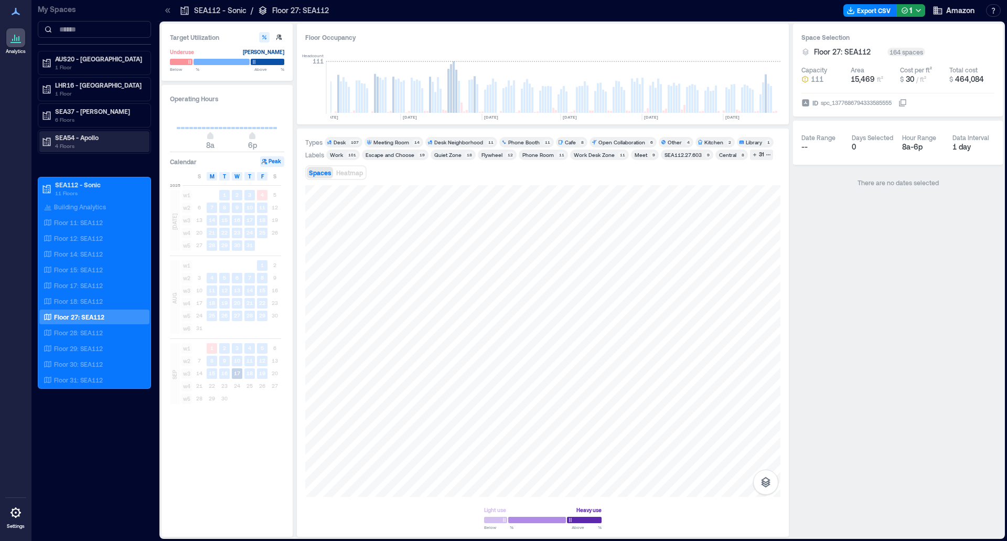
click at [108, 142] on p "4 Floors" at bounding box center [99, 146] width 88 height 8
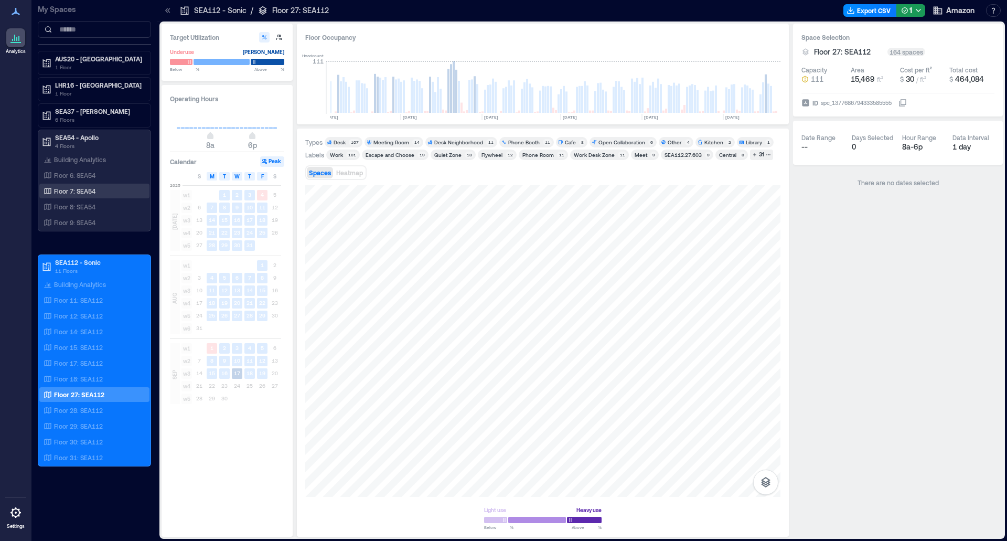
click at [102, 188] on div "Floor 7: SEA54" at bounding box center [92, 191] width 102 height 10
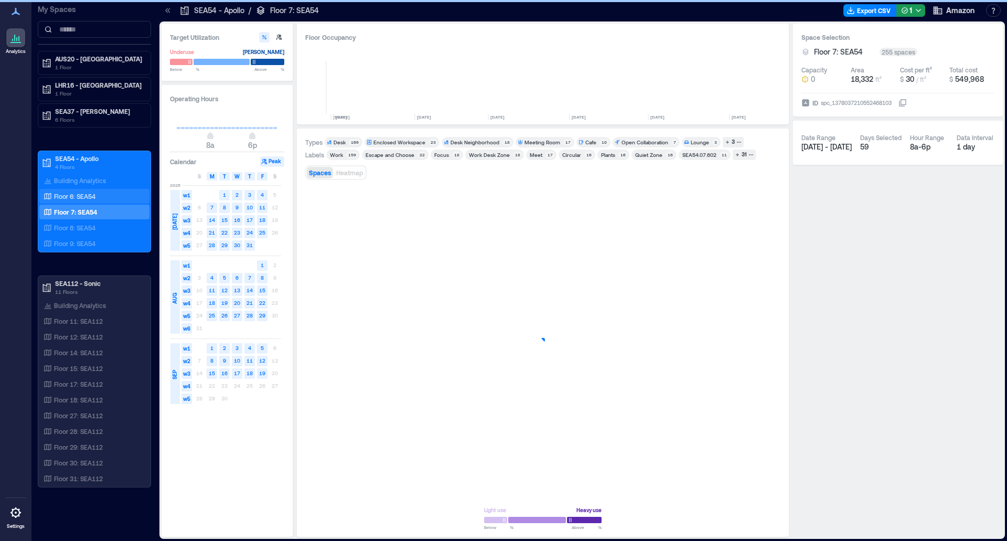
click at [107, 193] on div "Floor 6: SEA54" at bounding box center [92, 196] width 102 height 10
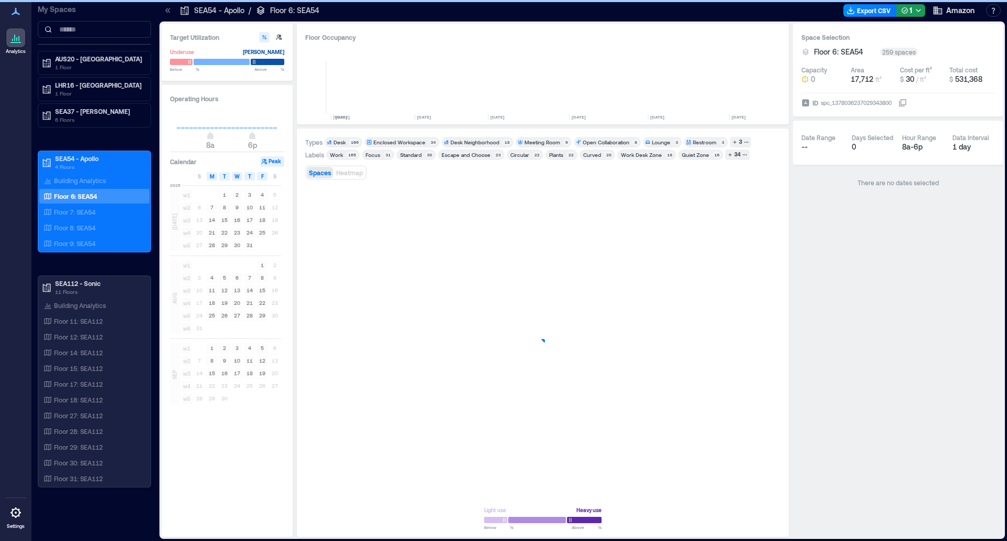
scroll to position [0, 248]
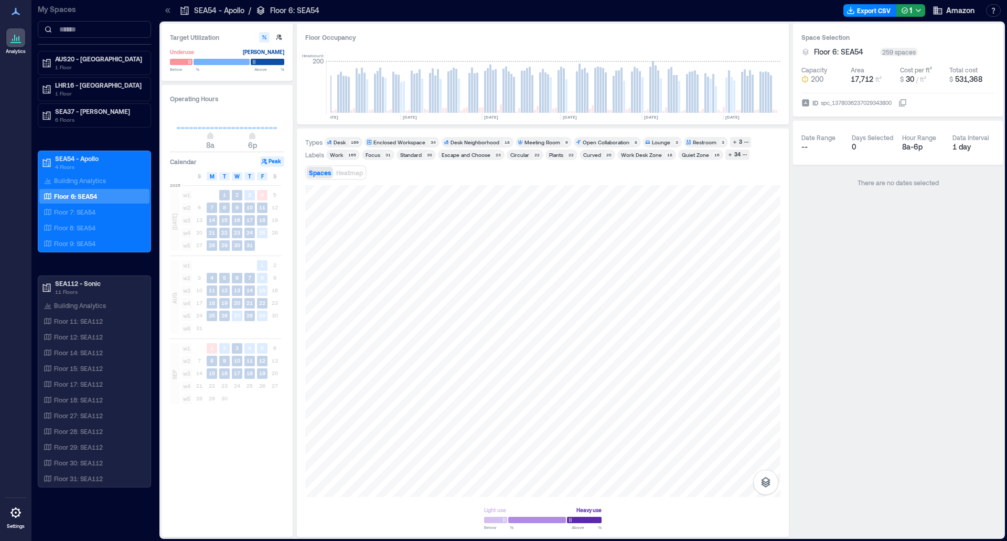
click at [257, 406] on div "Target Utilization Underuse [PERSON_NAME] Below ** % Above ** % Operating Hours…" at bounding box center [583, 280] width 842 height 513
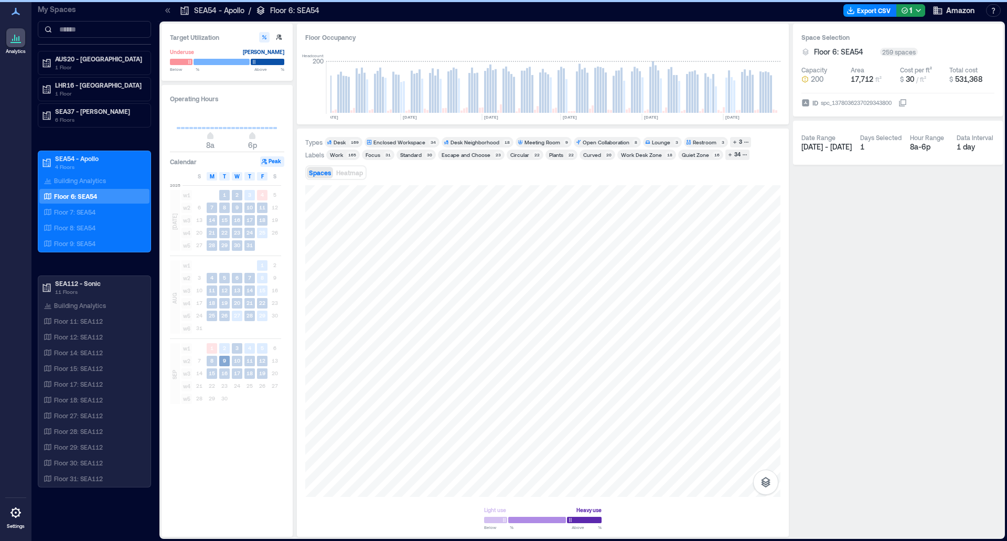
click at [221, 364] on div "Target Utilization Underuse [PERSON_NAME] Below ** % Above ** % Operating Hours…" at bounding box center [583, 280] width 842 height 513
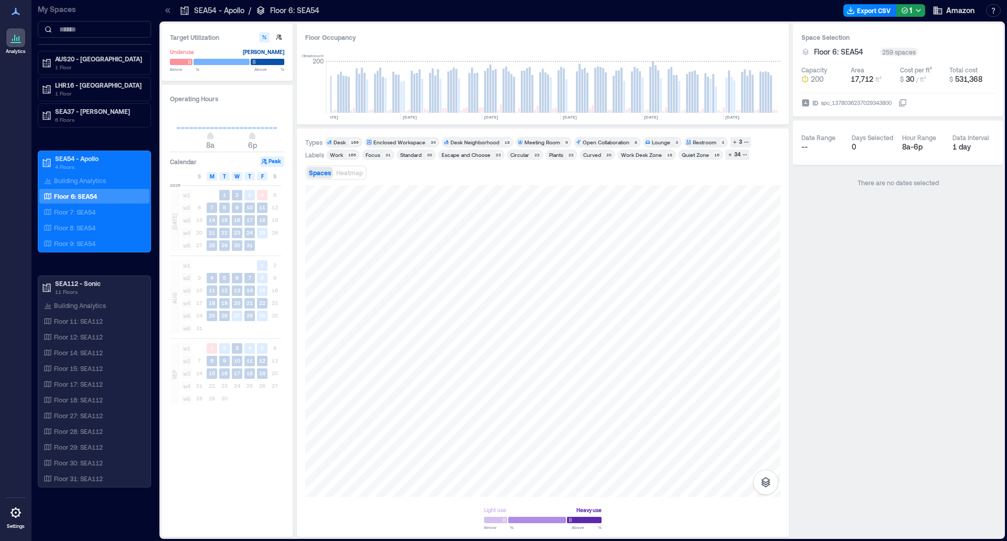
click at [463, 159] on div "Types Desk 169 Enclosed Workspace 34 Desk Neighborhood 18 Meeting Room 9 Open C…" at bounding box center [542, 332] width 475 height 391
click at [930, 273] on div "Target Utilization Underuse [PERSON_NAME] Below ** % Above ** % Operating Hours…" at bounding box center [583, 280] width 842 height 513
click at [541, 540] on html "Analytics Settings My Spaces AUS20 - Austin 1 Floor LHR16 - London 1 Floor SEA3…" at bounding box center [503, 270] width 1007 height 541
click at [845, 240] on div "Target Utilization Underuse [PERSON_NAME] Below ** % Above ** % Operating Hours…" at bounding box center [583, 280] width 842 height 513
click at [95, 460] on p "Floor 30: SEA112" at bounding box center [78, 463] width 49 height 8
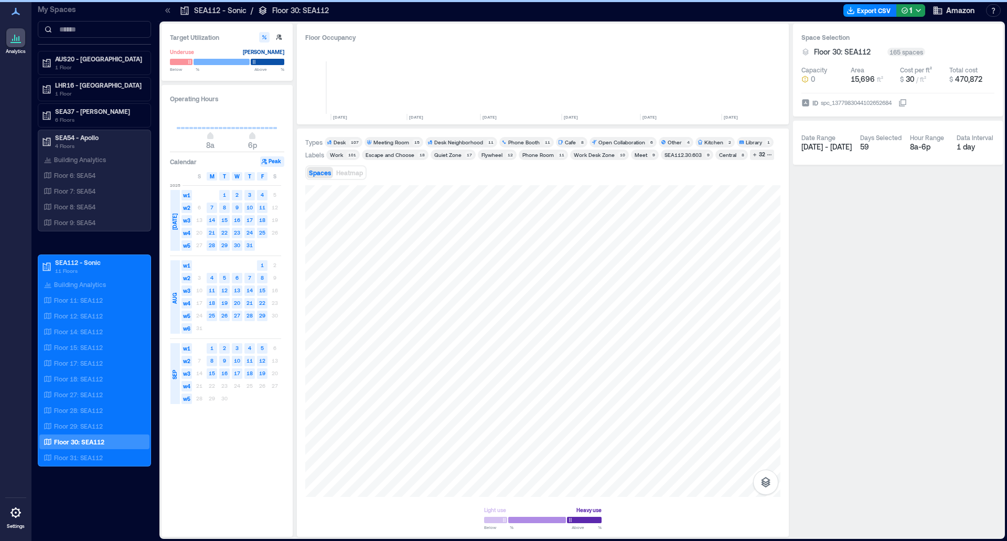
scroll to position [0, 240]
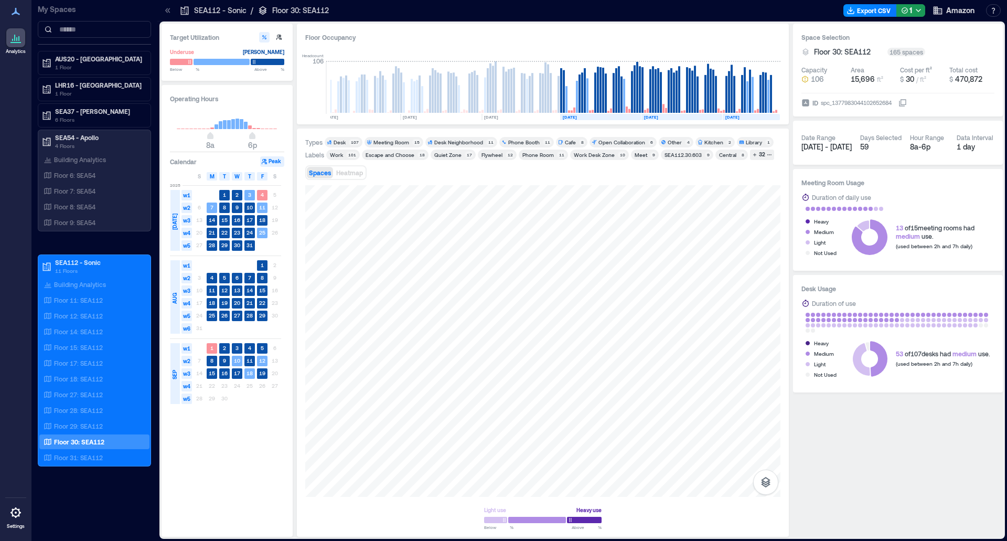
click at [571, 185] on div "Types Desk 107 Meeting Room 15 Desk Neighborhood 11 Phone Booth 11 Cafe 8 Open …" at bounding box center [542, 332] width 475 height 391
click at [844, 396] on div "Target Utilization Underuse [PERSON_NAME] Below ** % Above ** % Operating Hours…" at bounding box center [583, 280] width 842 height 513
